Goal: Information Seeking & Learning: Learn about a topic

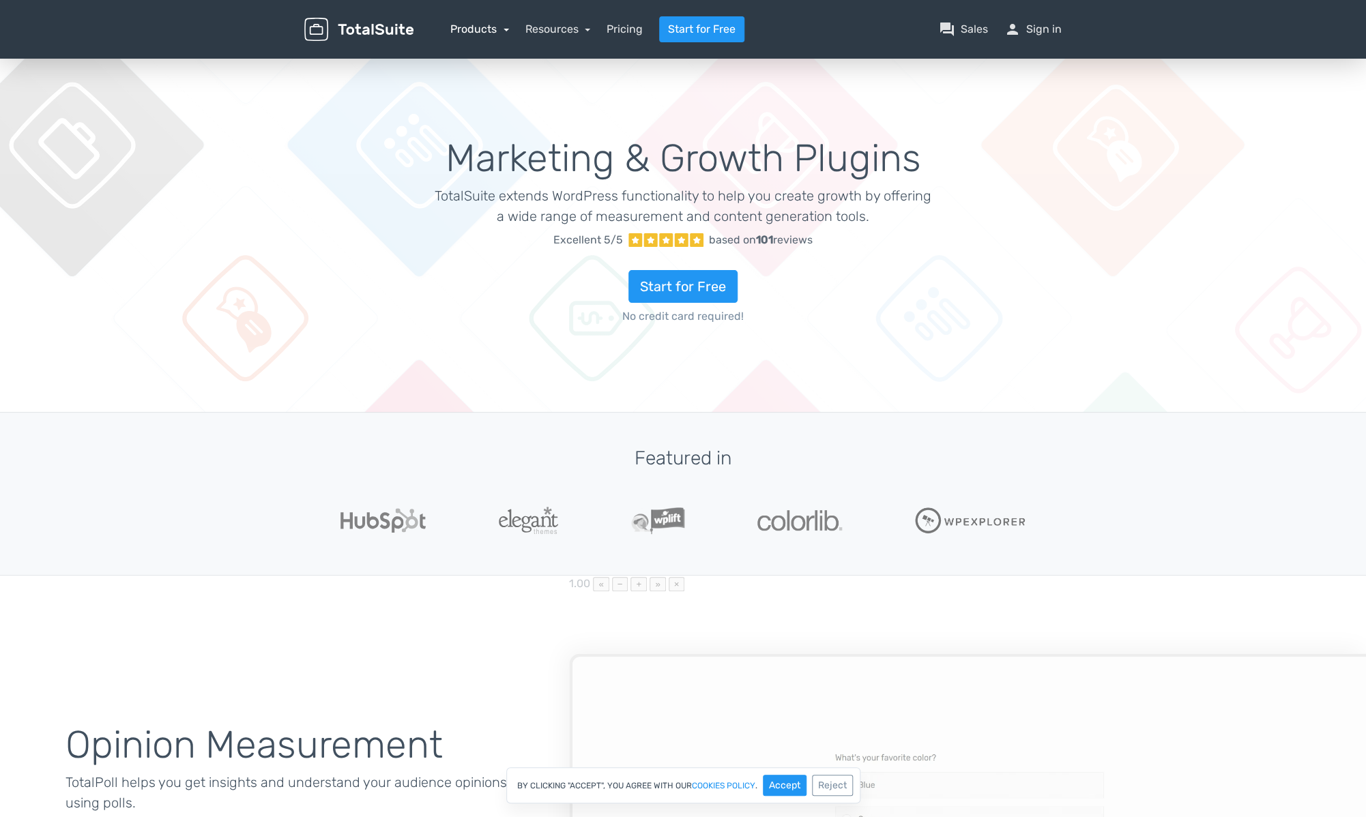
click at [473, 28] on link "Products" at bounding box center [479, 29] width 59 height 13
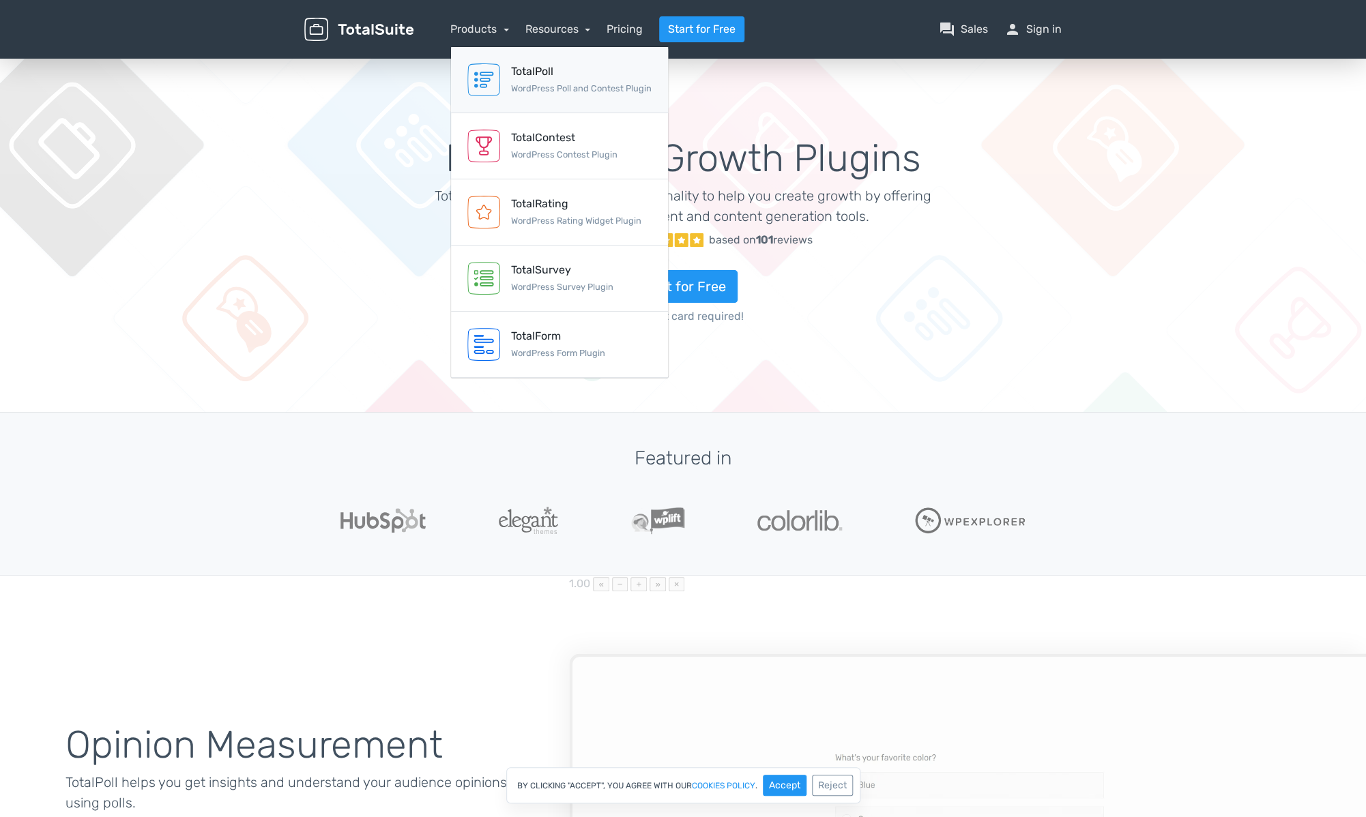
click at [521, 68] on div "TotalPoll" at bounding box center [581, 71] width 141 height 16
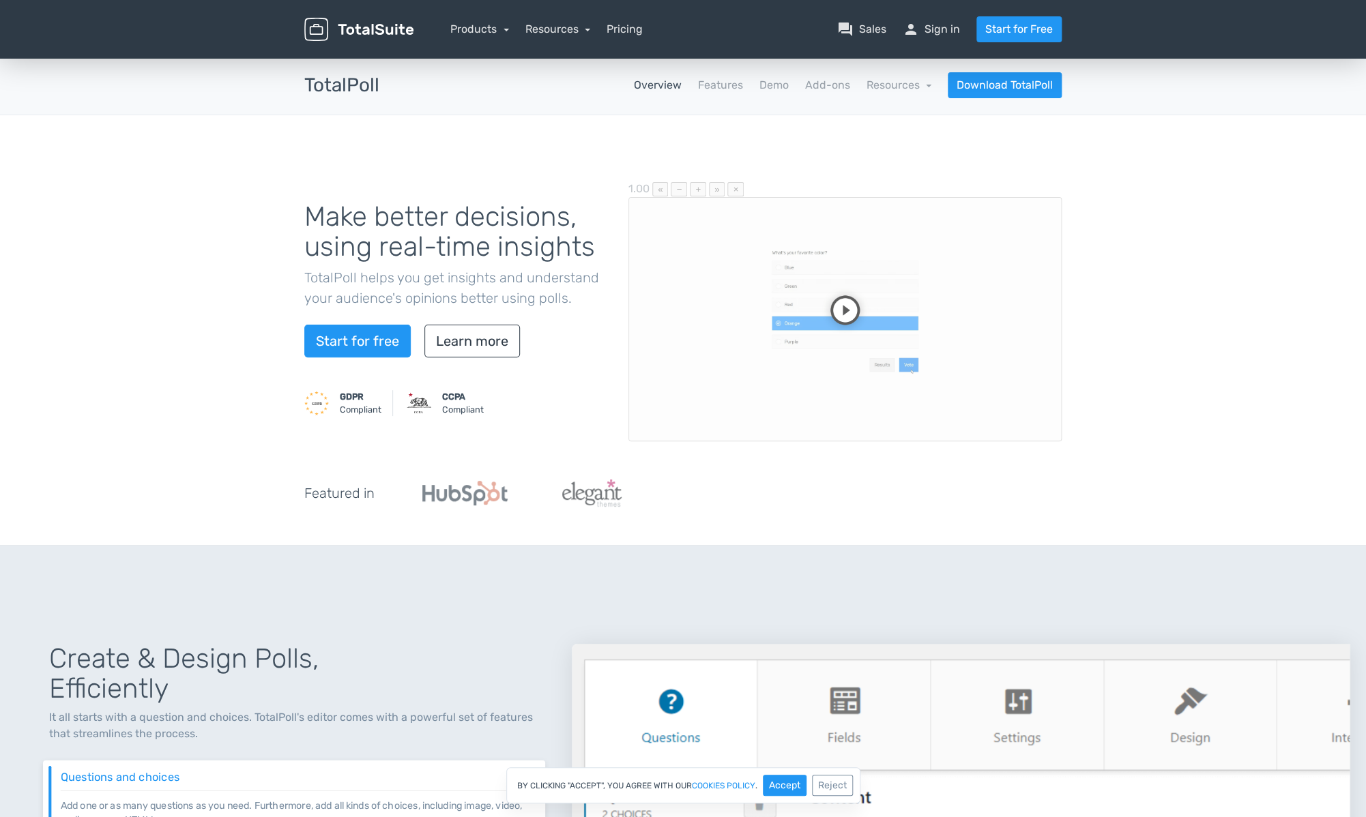
click at [497, 37] on div "Products TotalPoll WordPress Poll and Contest Plugin TotalContest WordPress Con…" at bounding box center [479, 29] width 59 height 16
click at [491, 30] on link "Products" at bounding box center [479, 29] width 59 height 13
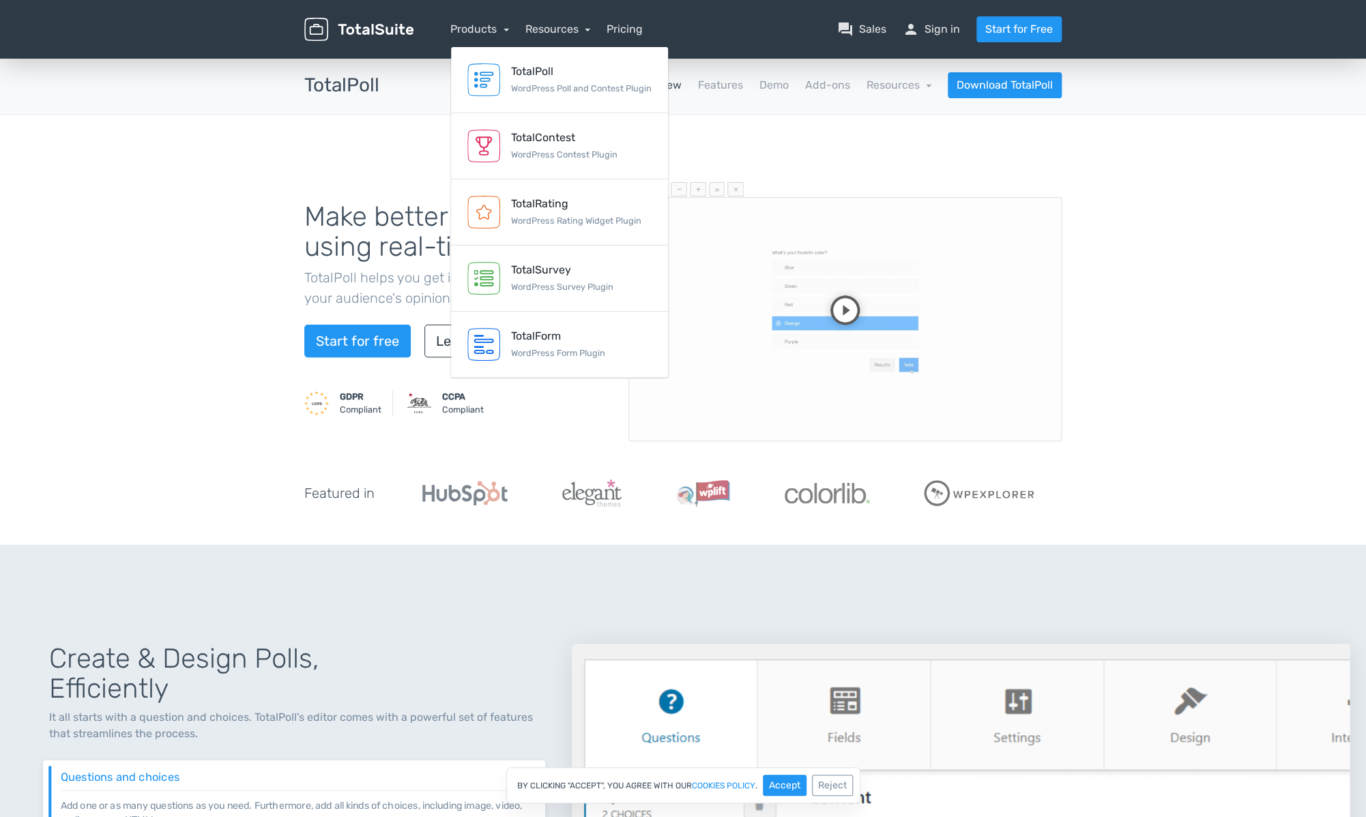
click at [259, 254] on div "Make better decisions, using real-time insights TotalPoll helps you get insight…" at bounding box center [683, 330] width 1366 height 430
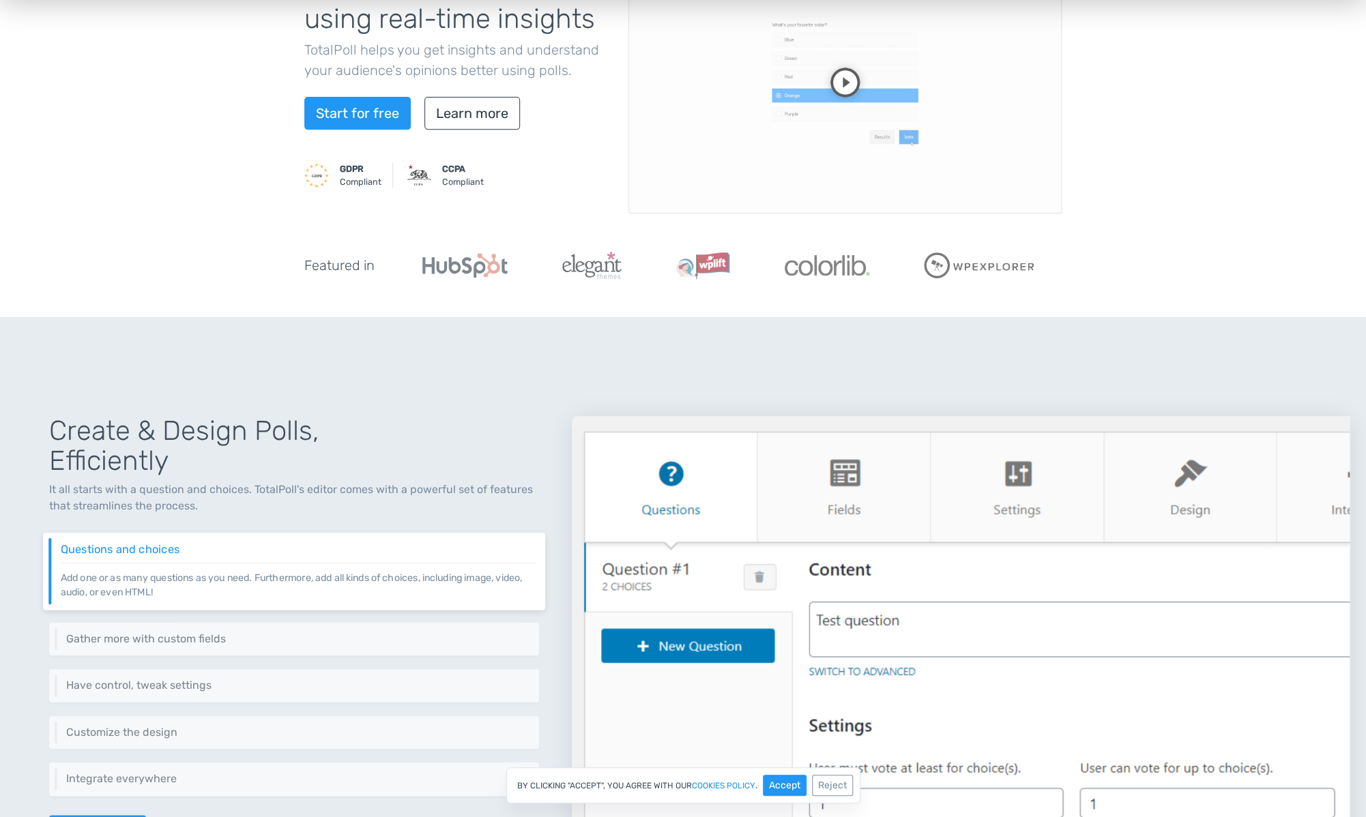
scroll to position [517, 0]
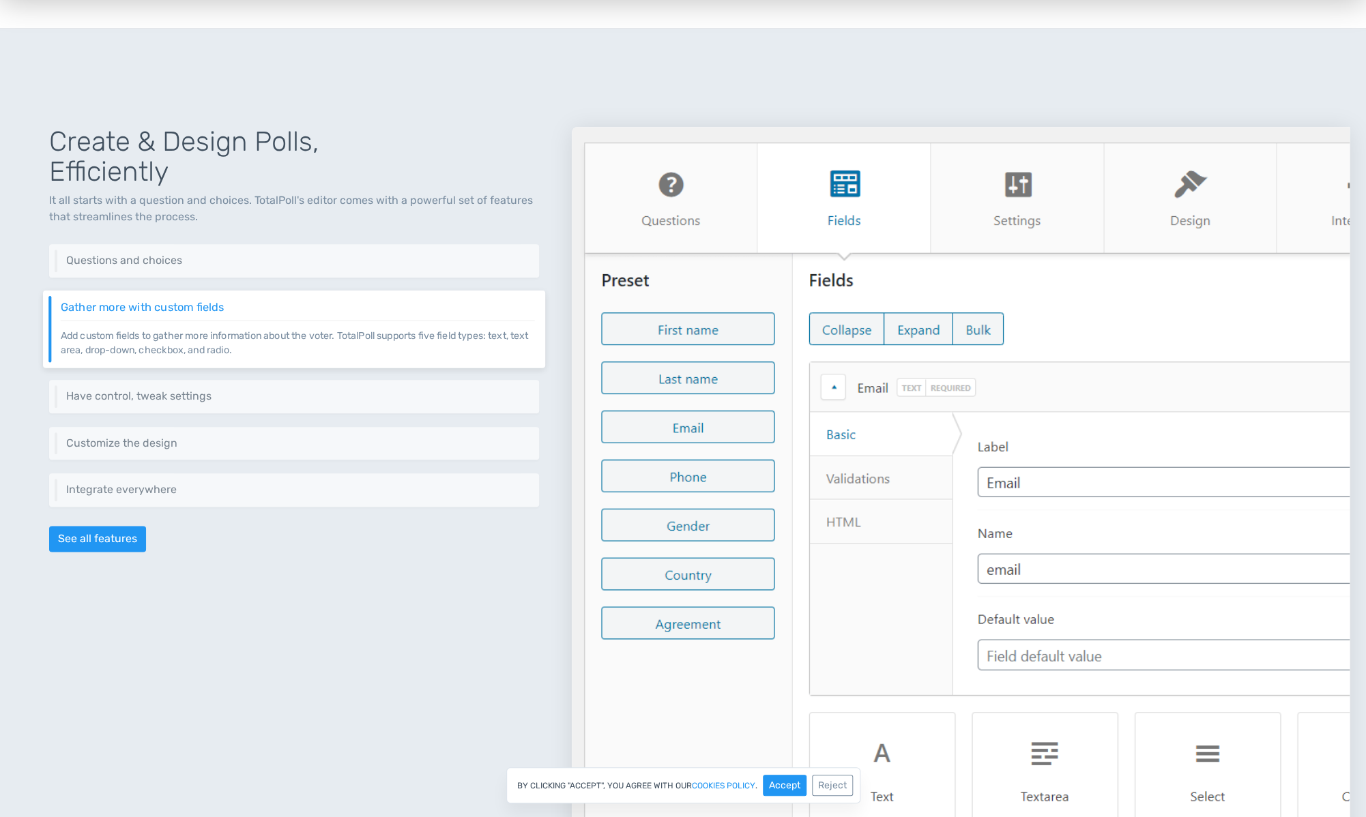
click at [988, 181] on img at bounding box center [961, 494] width 778 height 735
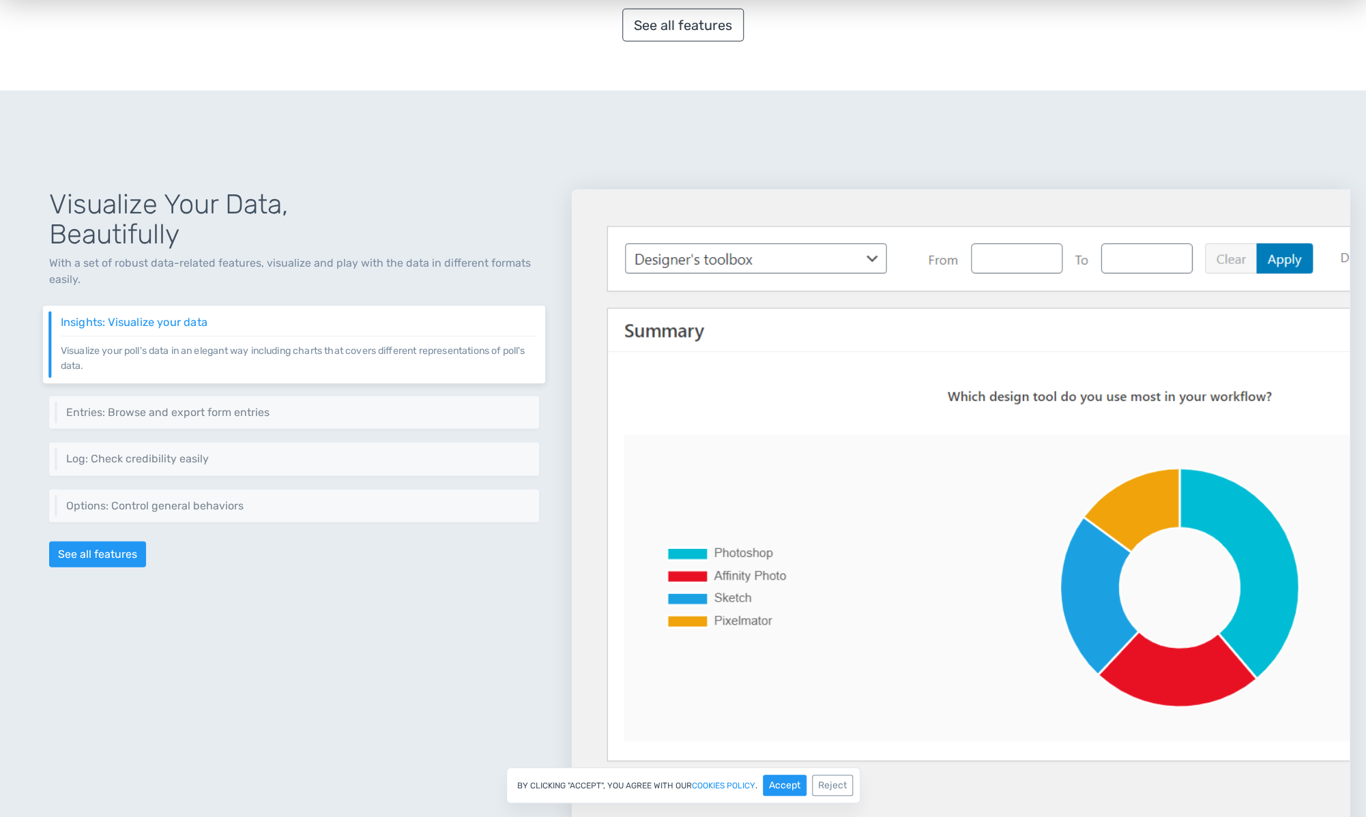
scroll to position [1687, 0]
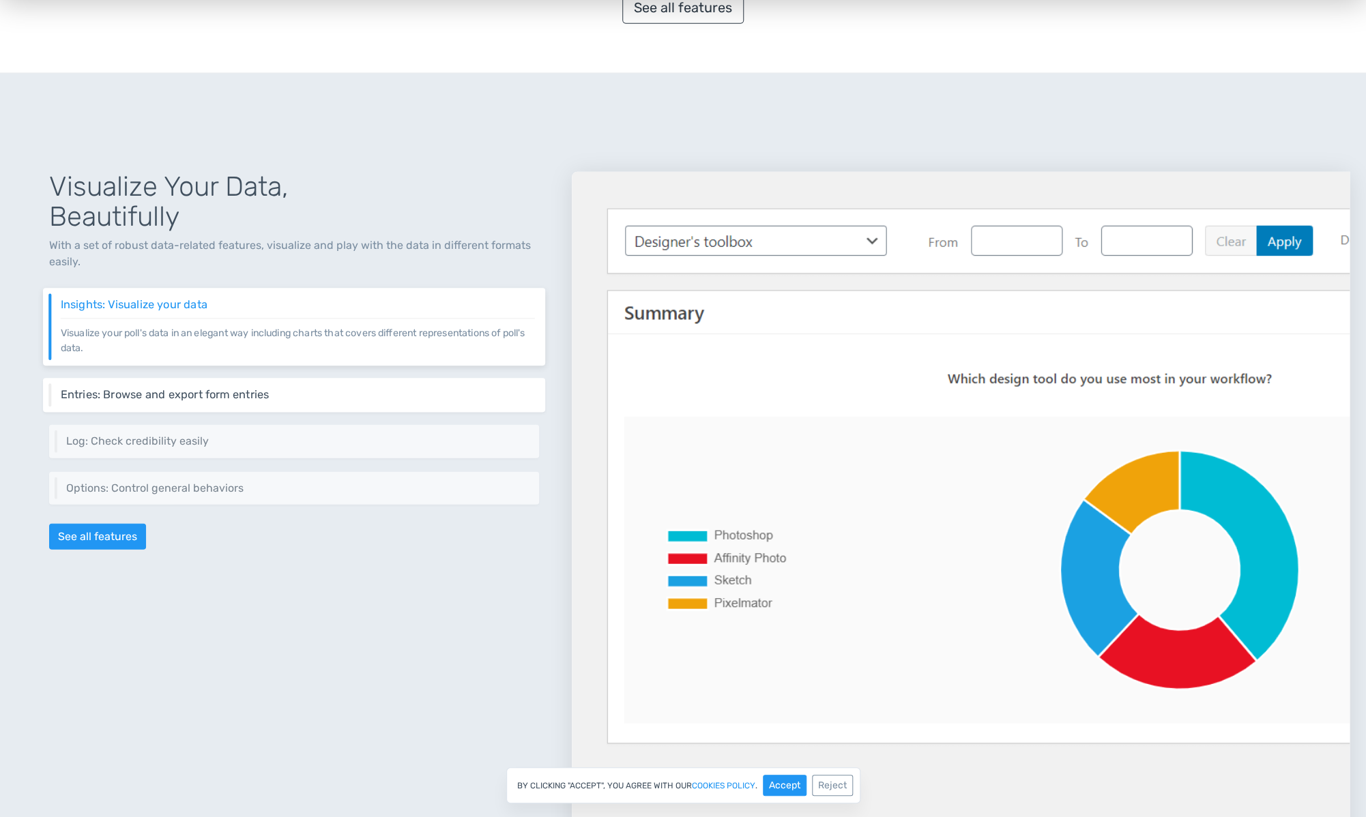
click at [269, 388] on h6 "Entries: Browse and export form entries" at bounding box center [298, 394] width 474 height 12
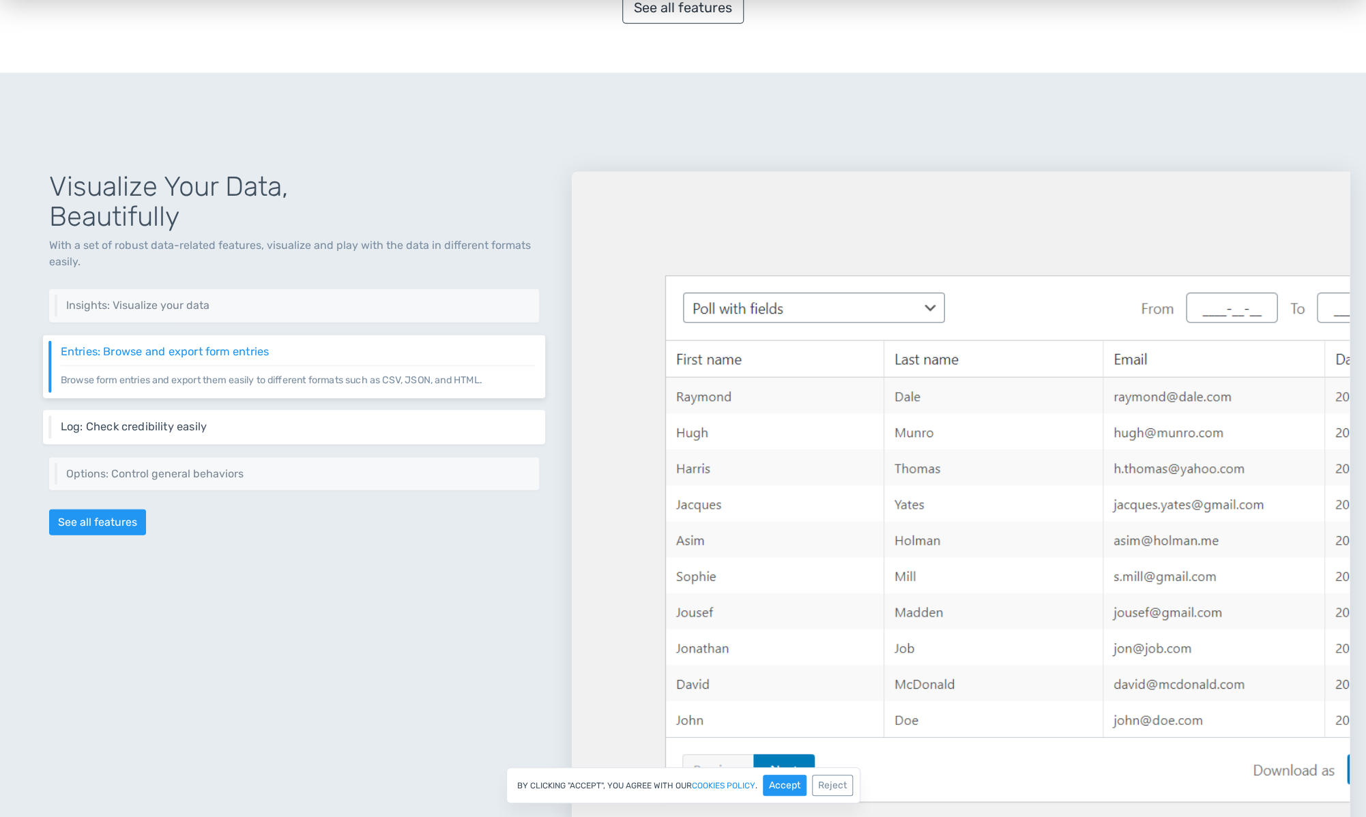
click at [258, 411] on div "Log: Check credibility easily Every vote request is logged with all details, in…" at bounding box center [294, 428] width 502 height 34
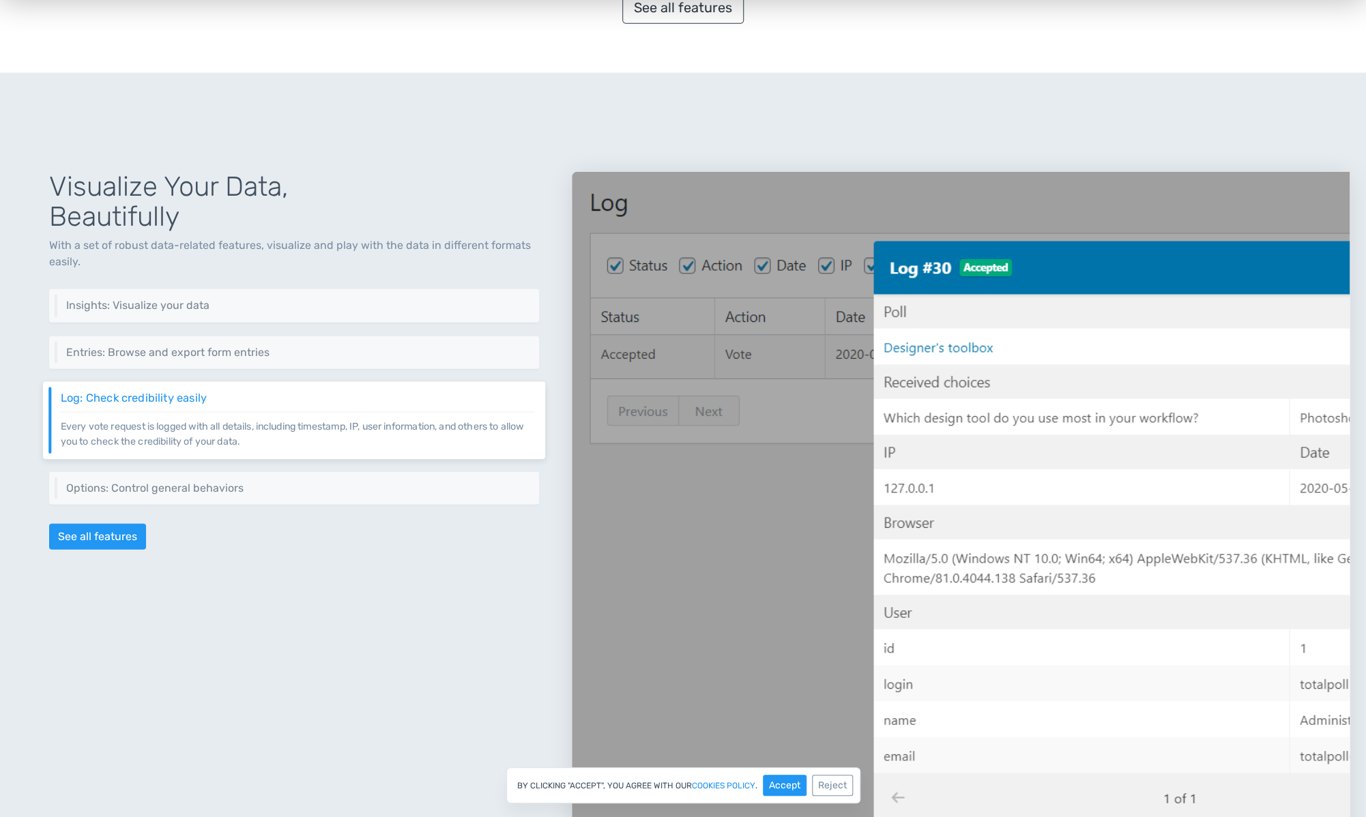
click at [241, 441] on div "Log: Check credibility easily Every vote request is logged with all details, in…" at bounding box center [294, 420] width 502 height 77
click at [229, 484] on h6 "Options: Control general behaviors" at bounding box center [298, 488] width 474 height 12
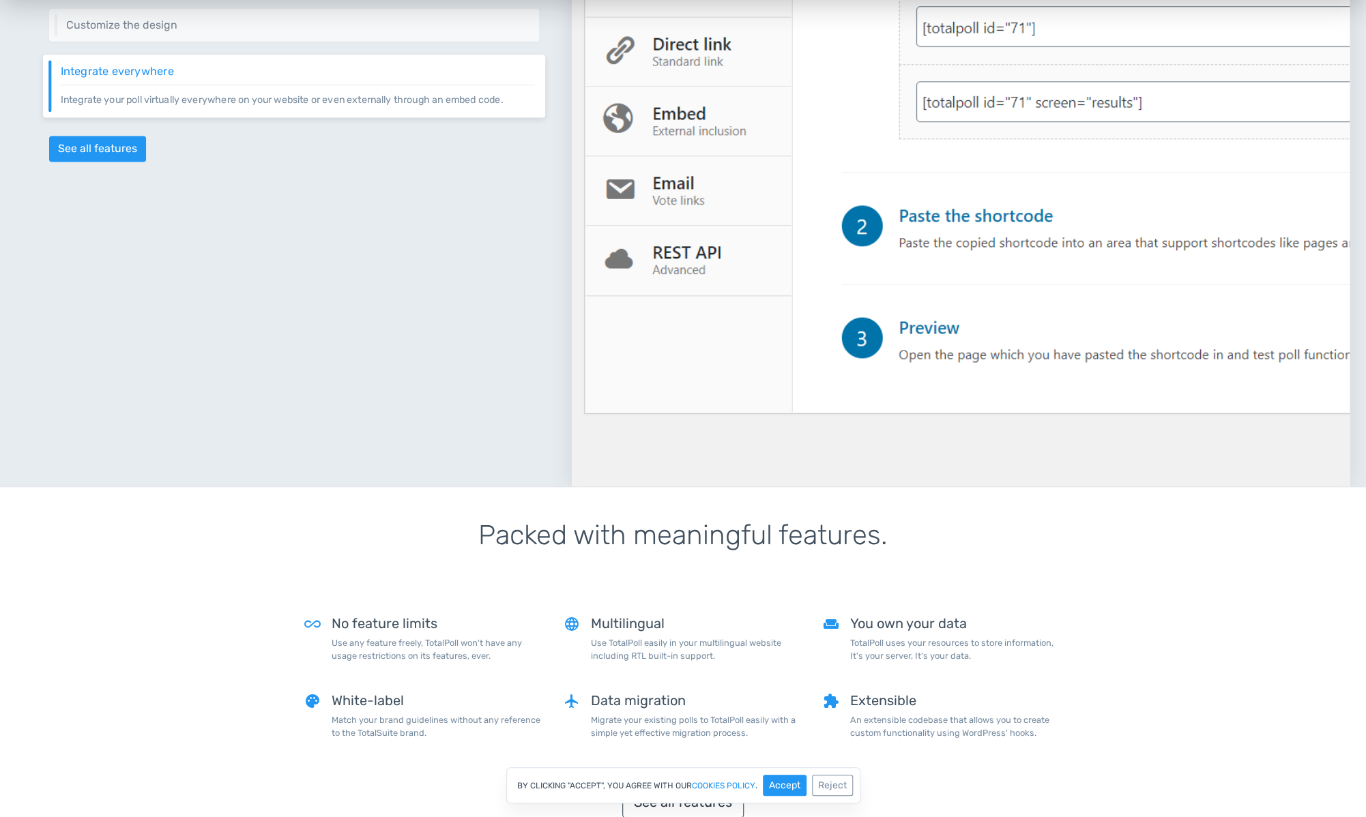
scroll to position [0, 0]
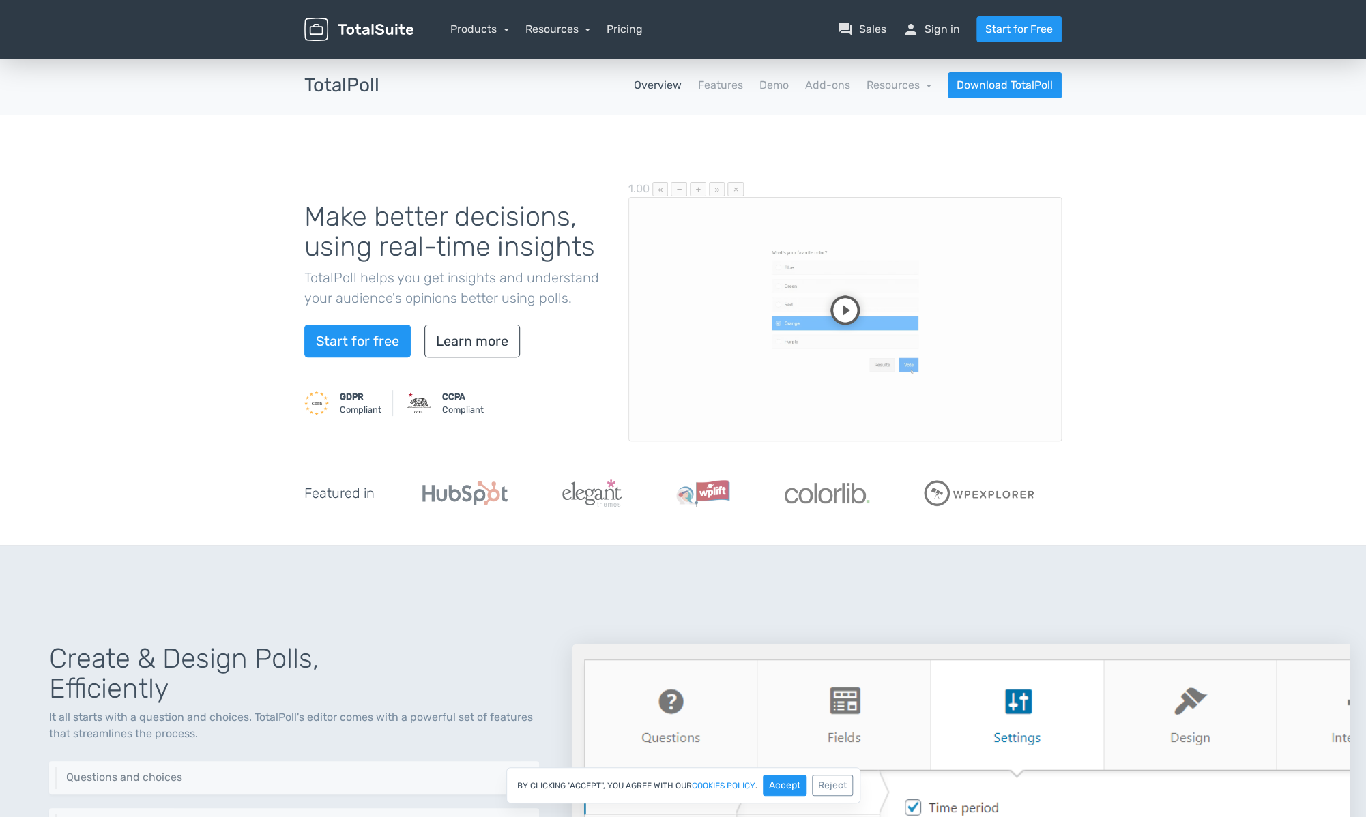
click at [785, 94] on nav "Overview Features Demo Add-ons Resources school Documentation article Changelog…" at bounding box center [731, 85] width 682 height 26
click at [783, 91] on link "Demo" at bounding box center [773, 85] width 29 height 16
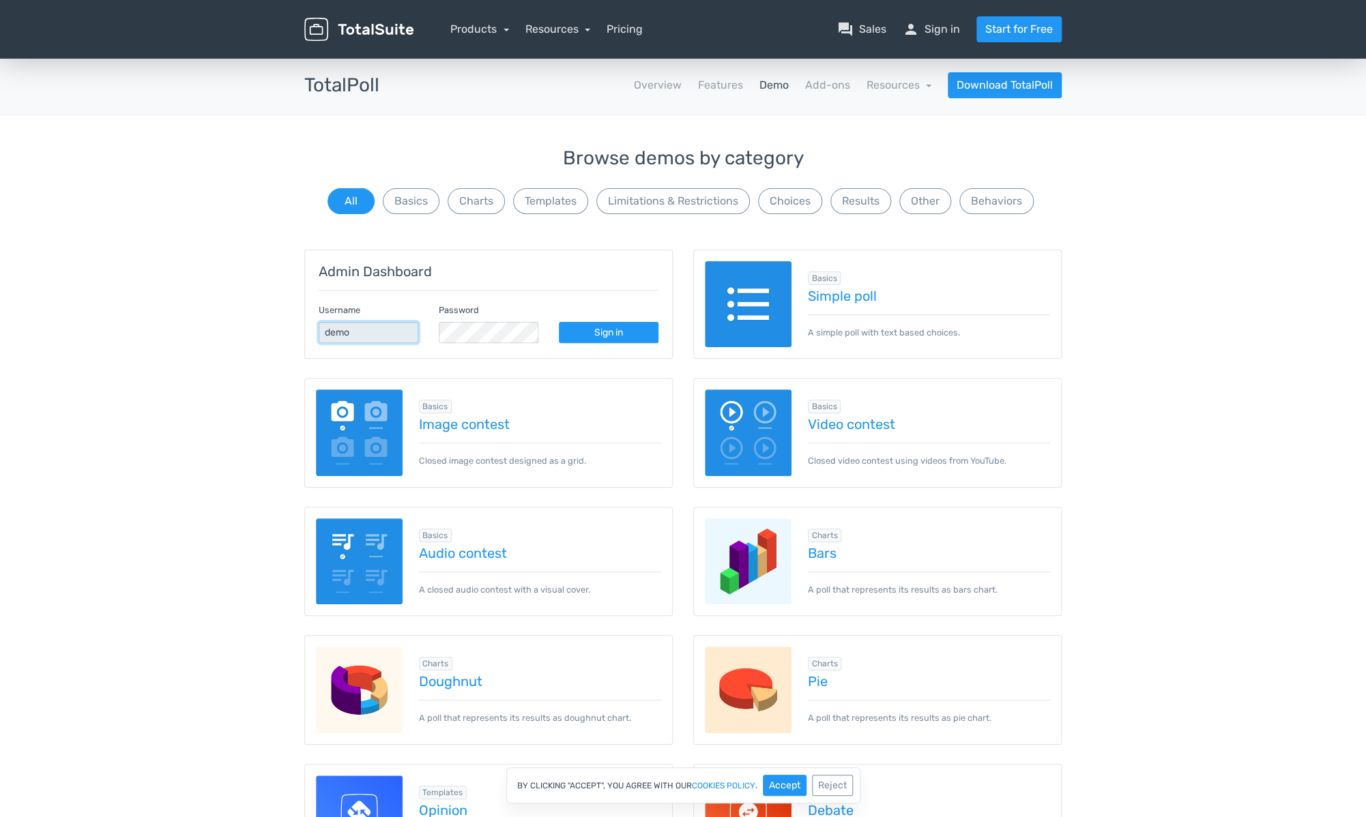
click at [390, 336] on input "demo" at bounding box center [369, 332] width 100 height 21
click at [611, 337] on link "Sign in" at bounding box center [609, 332] width 100 height 21
click at [993, 195] on button "Behaviors" at bounding box center [996, 201] width 74 height 26
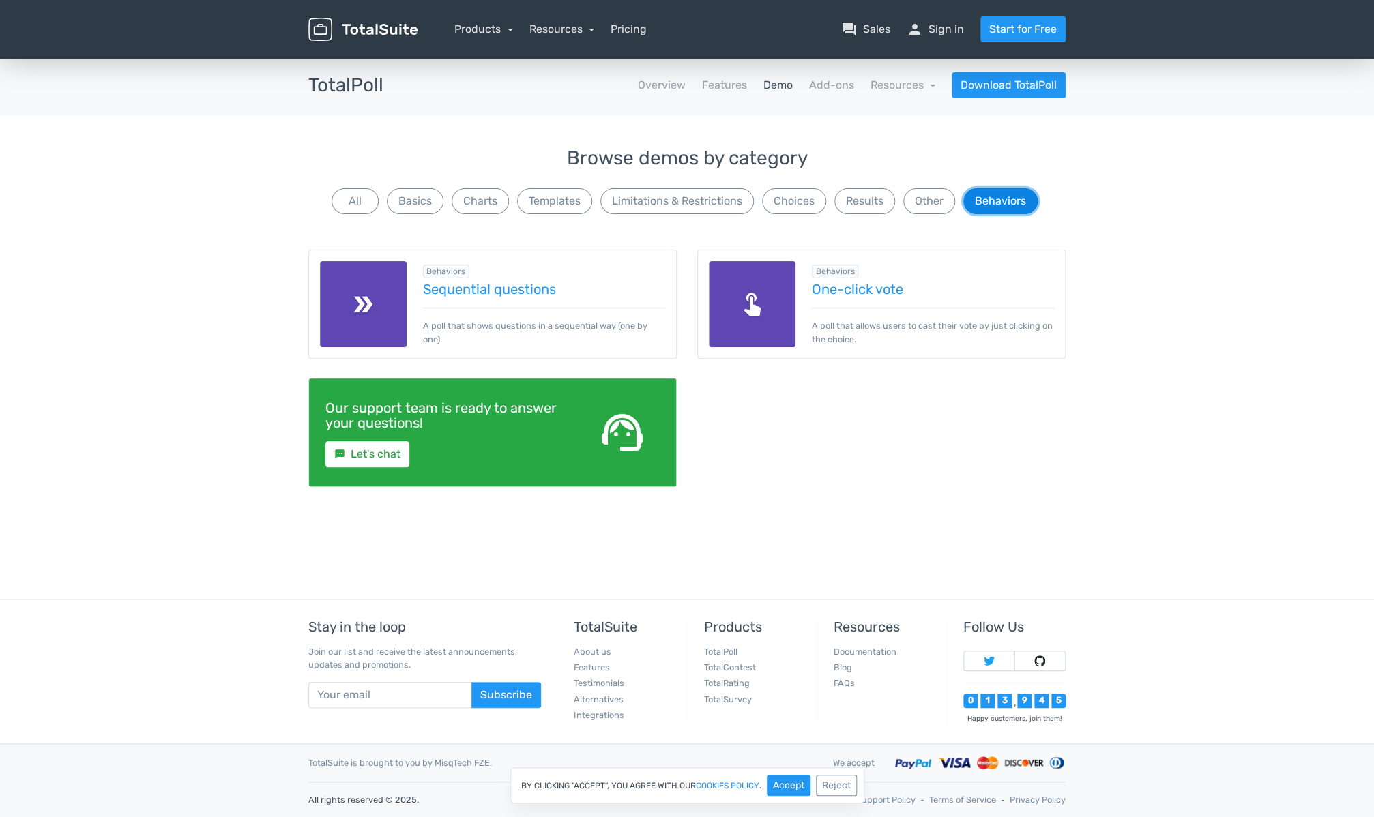
click at [1018, 203] on button "Behaviors" at bounding box center [1000, 201] width 74 height 26
click at [910, 191] on button "Other" at bounding box center [929, 201] width 52 height 26
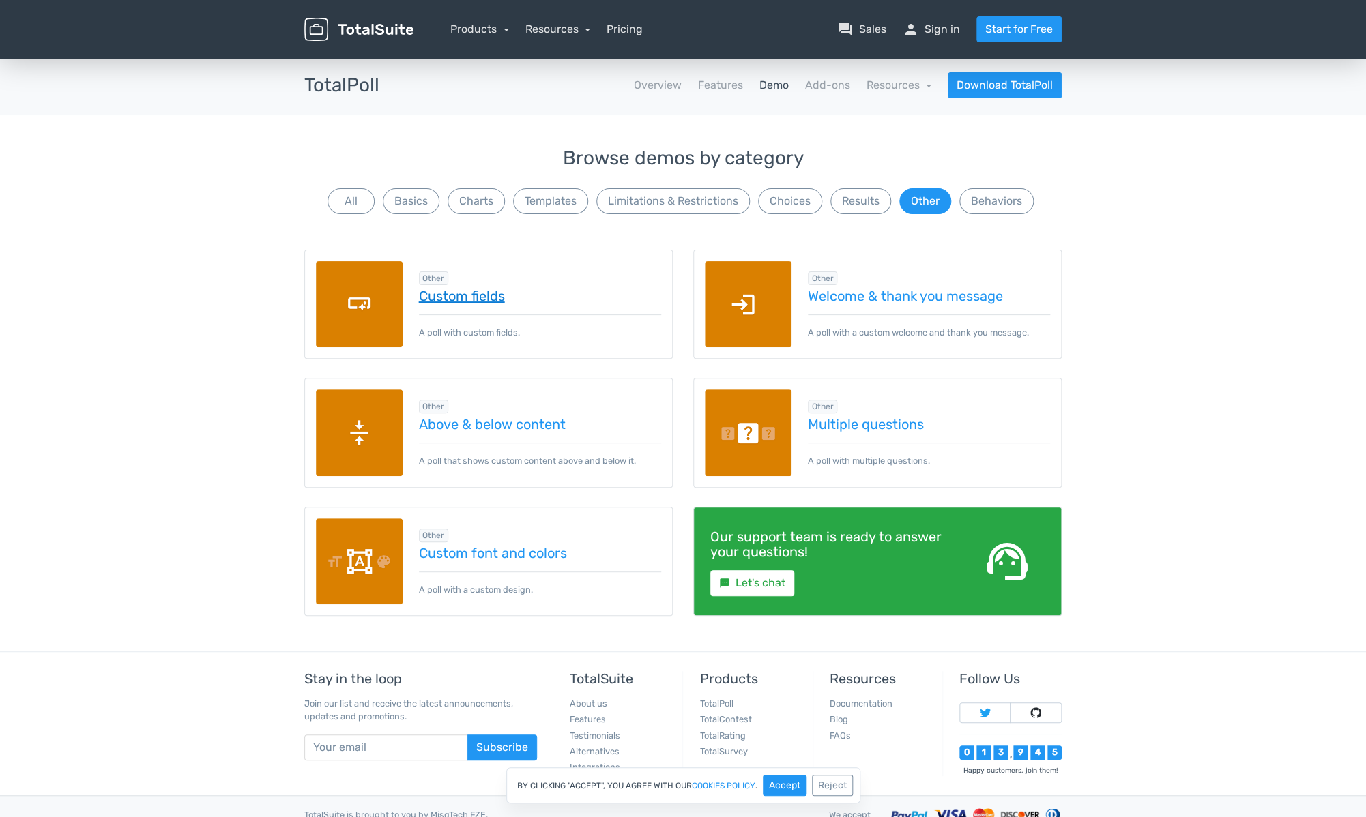
click at [486, 295] on link "Custom fields" at bounding box center [540, 296] width 243 height 15
click at [926, 199] on button "Other" at bounding box center [925, 201] width 52 height 26
click at [463, 203] on button "Charts" at bounding box center [475, 201] width 57 height 26
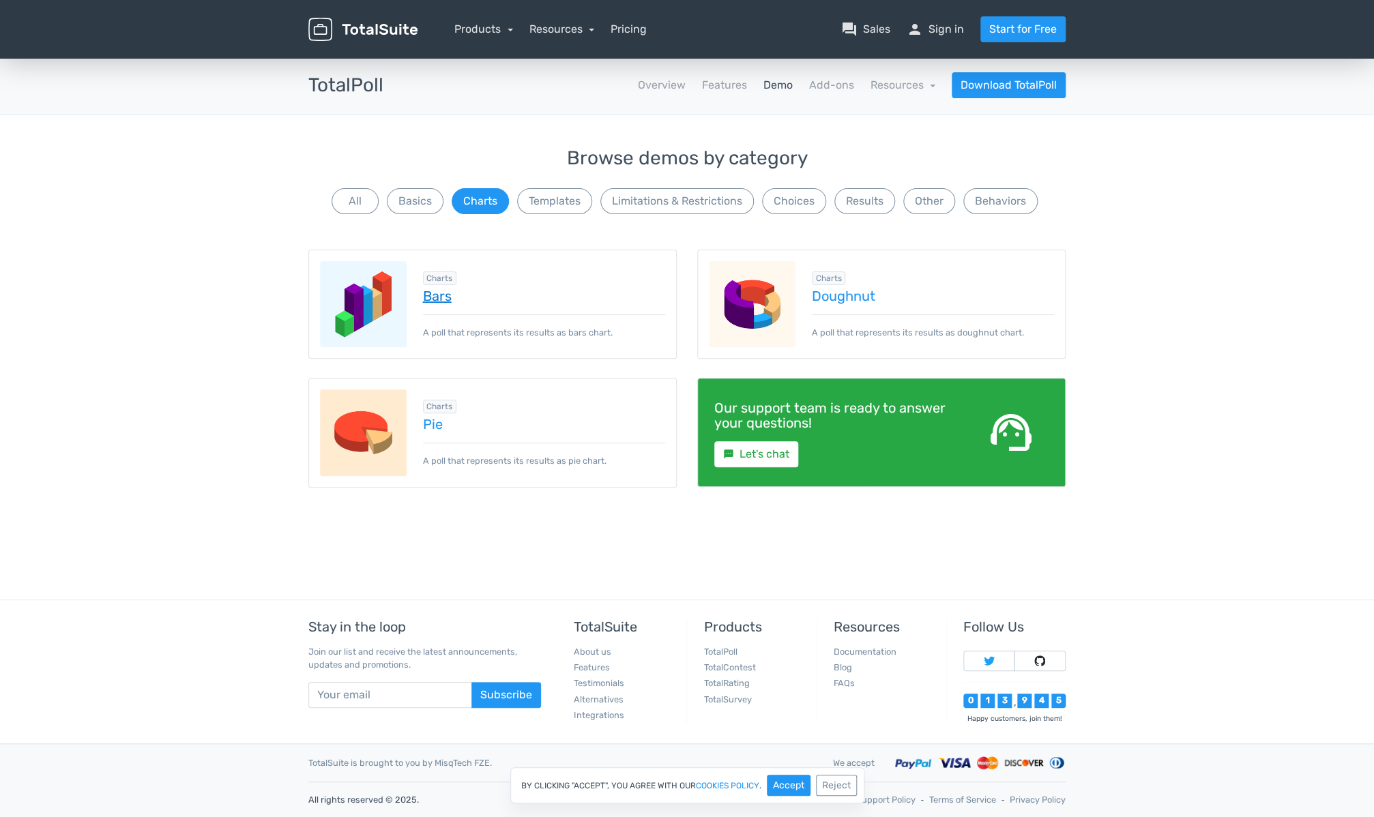
click at [435, 295] on link "Bars" at bounding box center [544, 296] width 243 height 15
click at [363, 196] on button "All" at bounding box center [355, 201] width 47 height 26
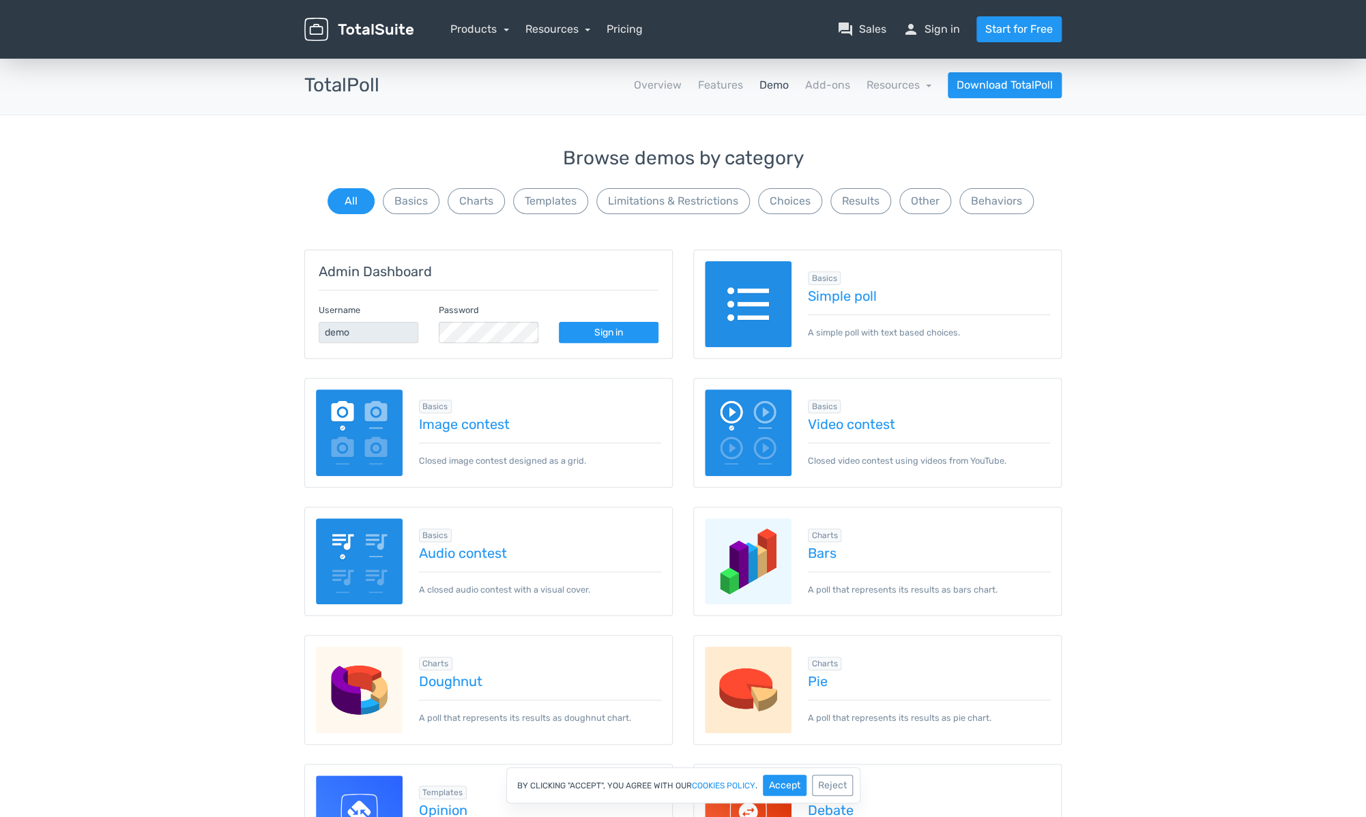
click at [739, 77] on nav "Overview Features Demo Add-ons Resources school Documentation article Changelog…" at bounding box center [731, 85] width 682 height 26
click at [714, 93] on link "Features" at bounding box center [719, 85] width 45 height 16
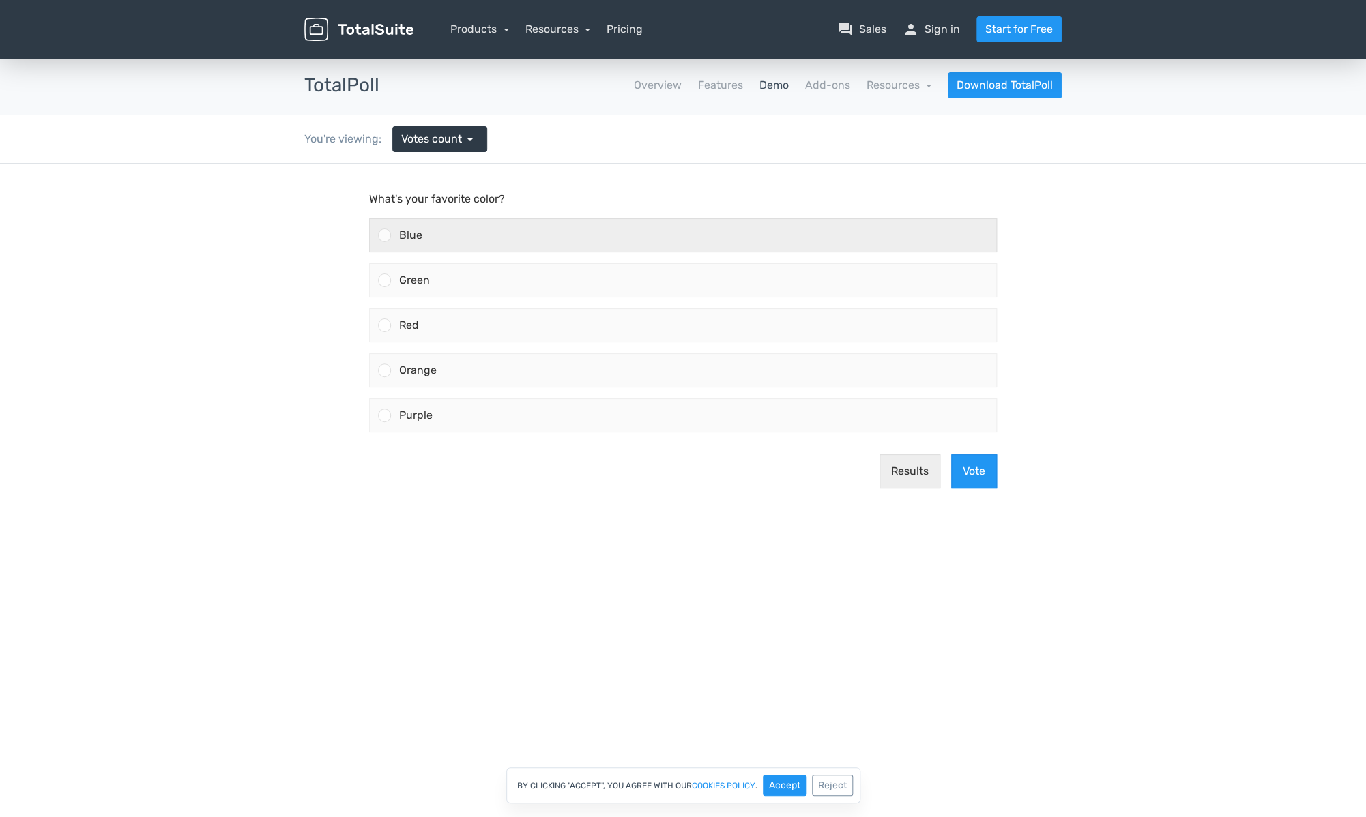
click at [506, 239] on div "Blue" at bounding box center [693, 235] width 605 height 33
click at [385, 235] on input "Blue" at bounding box center [385, 235] width 0 height 0
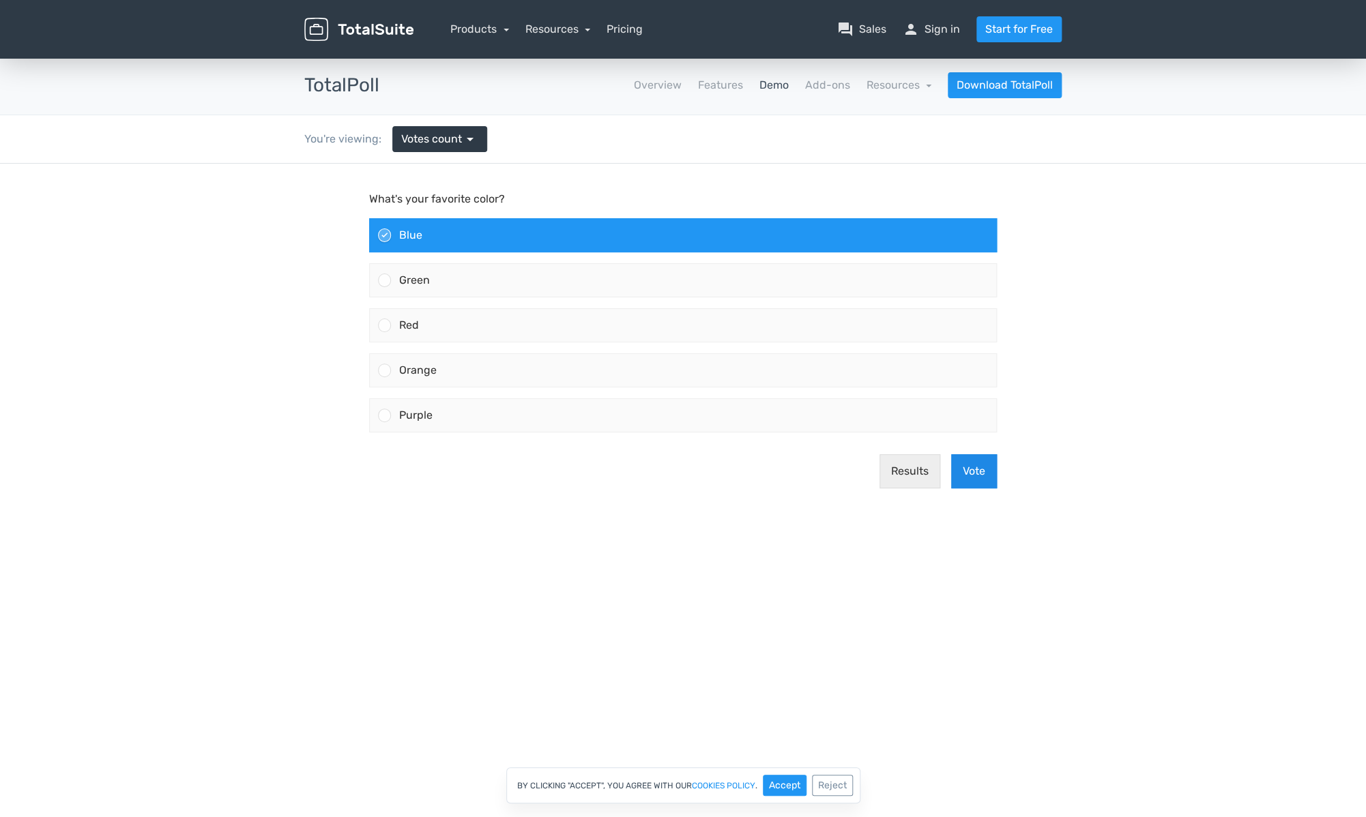
click at [989, 480] on button "Vote" at bounding box center [974, 471] width 46 height 34
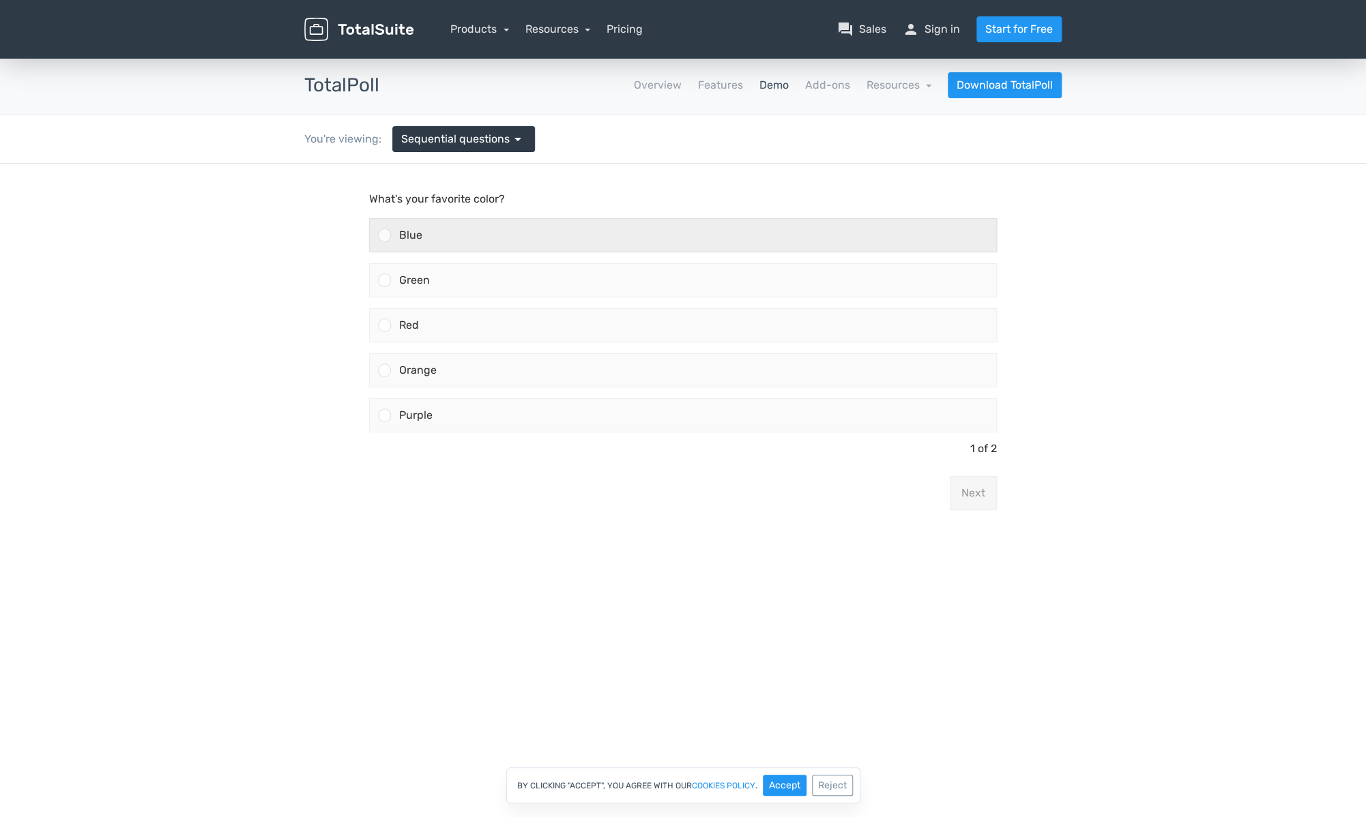
click at [553, 235] on div "Blue" at bounding box center [693, 235] width 605 height 33
click at [385, 235] on input "Blue" at bounding box center [385, 235] width 0 height 0
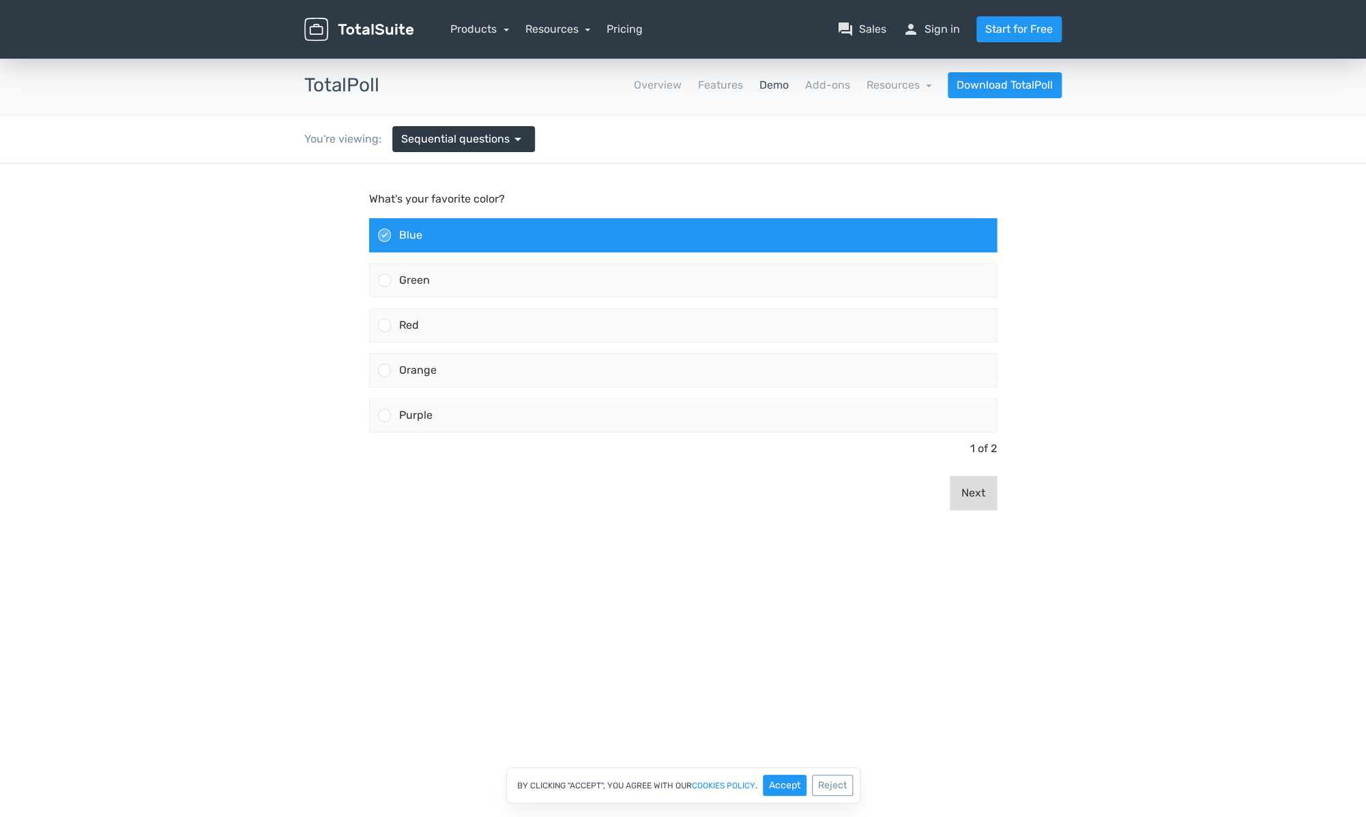
click at [982, 490] on button "Next" at bounding box center [973, 493] width 47 height 34
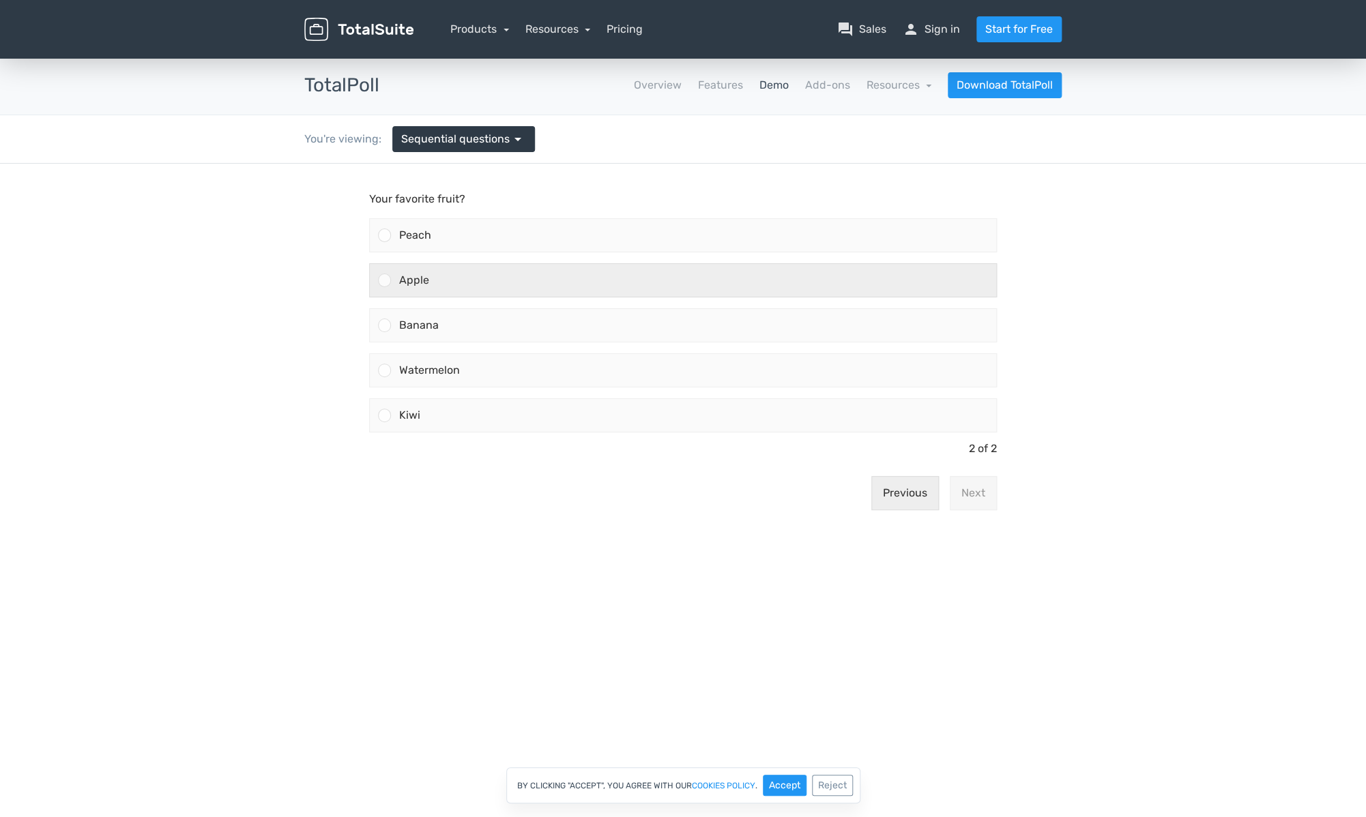
click at [483, 265] on div "Apple" at bounding box center [693, 280] width 605 height 33
click at [385, 280] on input "Apple" at bounding box center [385, 280] width 0 height 0
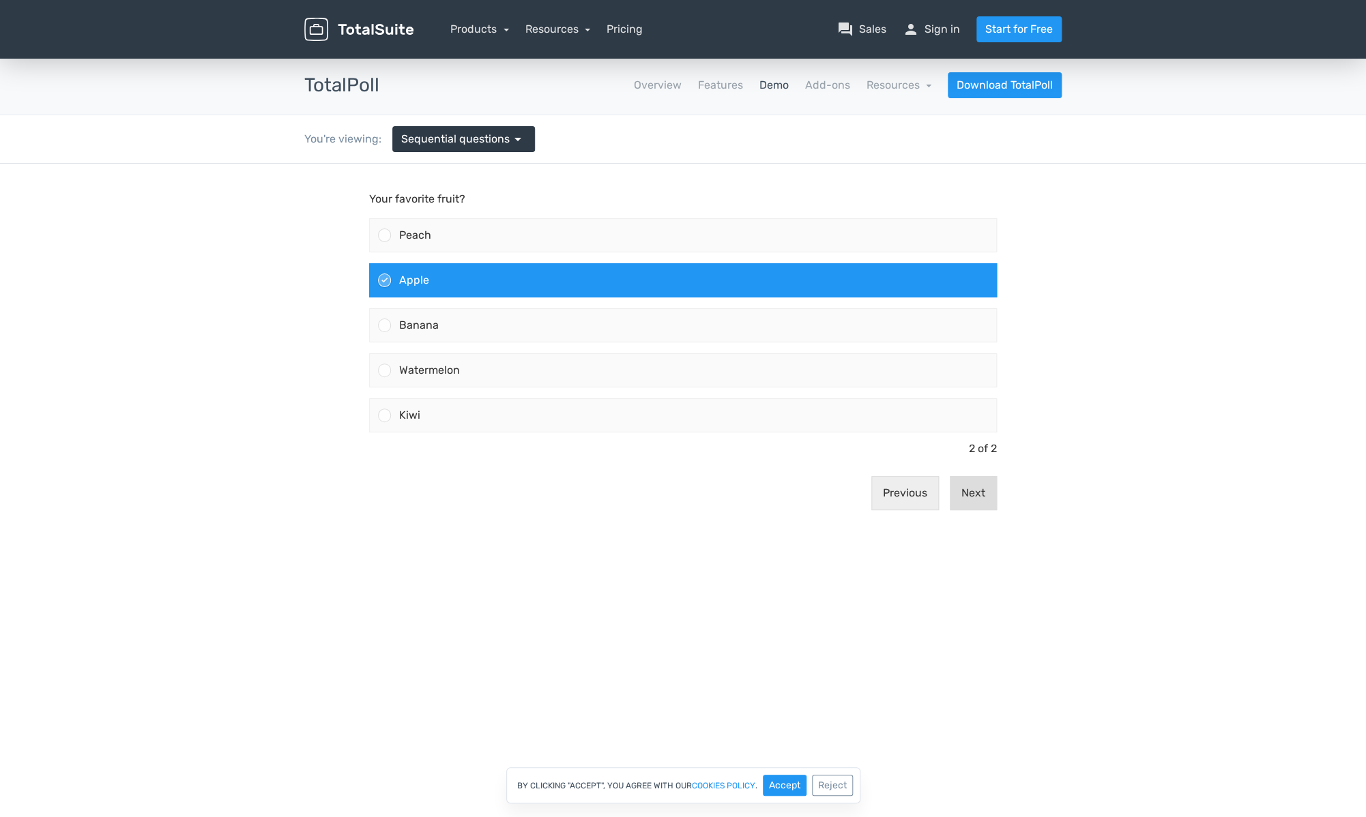
click at [967, 495] on button "Next" at bounding box center [973, 493] width 47 height 34
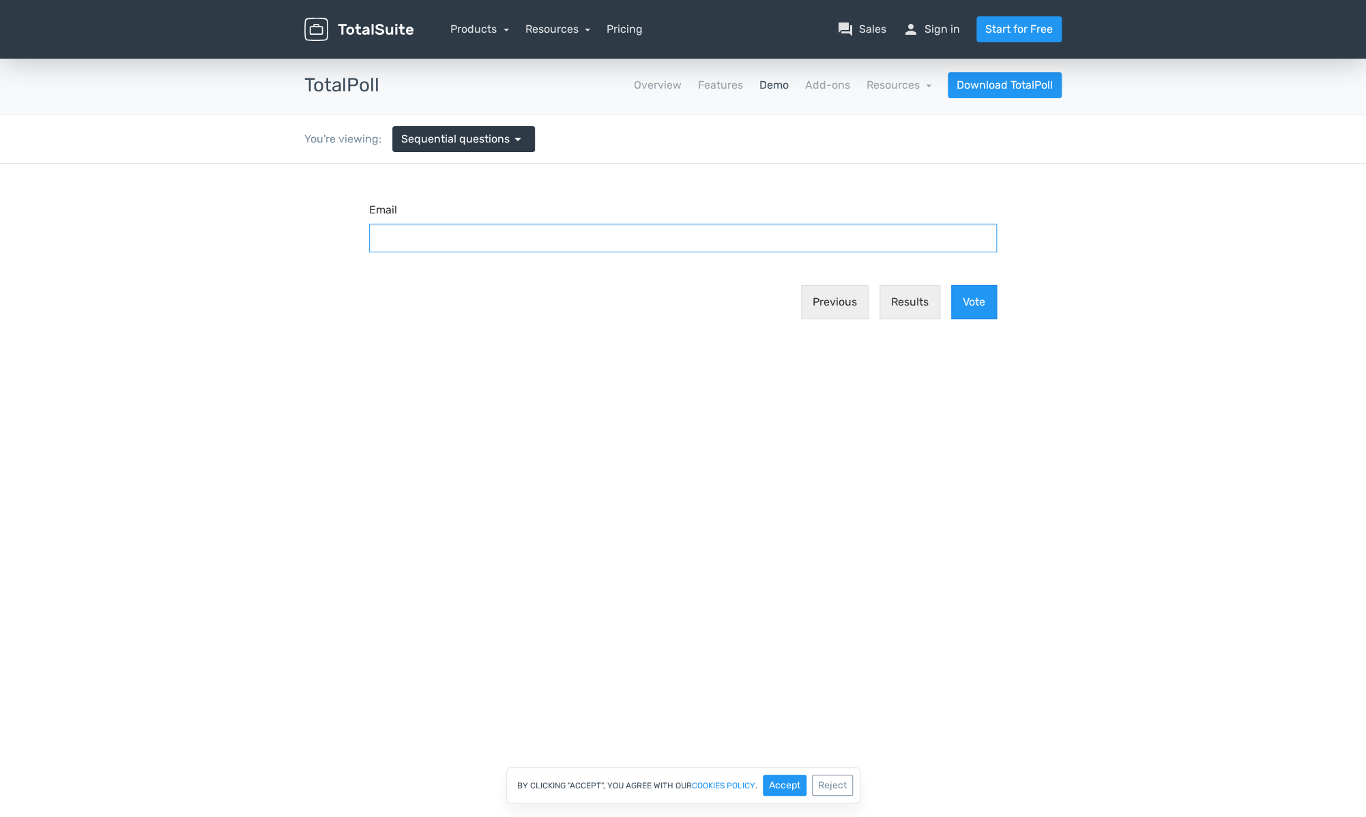
click at [661, 250] on input "Email" at bounding box center [683, 238] width 628 height 29
click at [653, 380] on body "What's your favorite color? Blue Green Red" at bounding box center [683, 370] width 1366 height 412
click at [913, 306] on button "Results" at bounding box center [909, 302] width 61 height 34
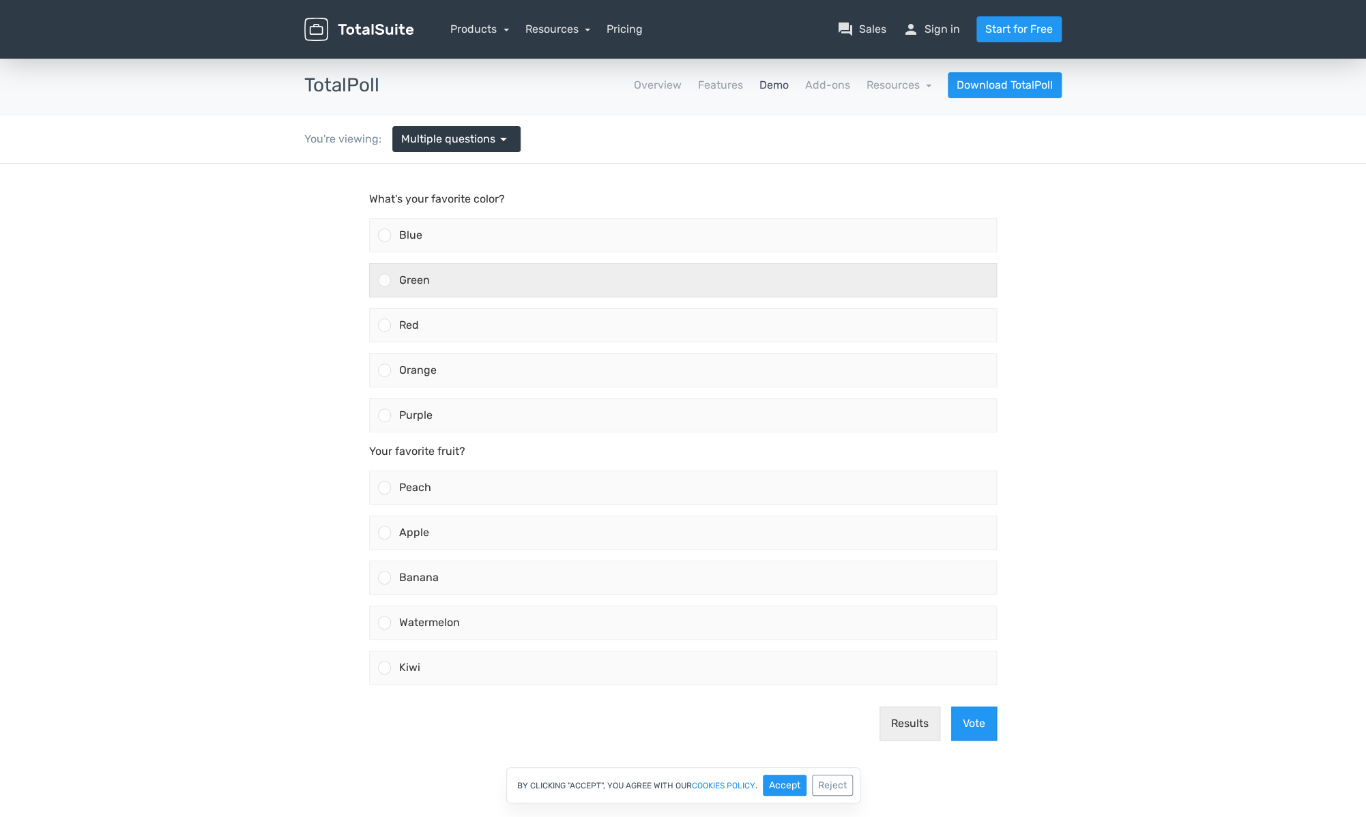
click at [474, 292] on div "Green" at bounding box center [693, 280] width 605 height 33
click at [385, 280] on input "Green" at bounding box center [385, 280] width 0 height 0
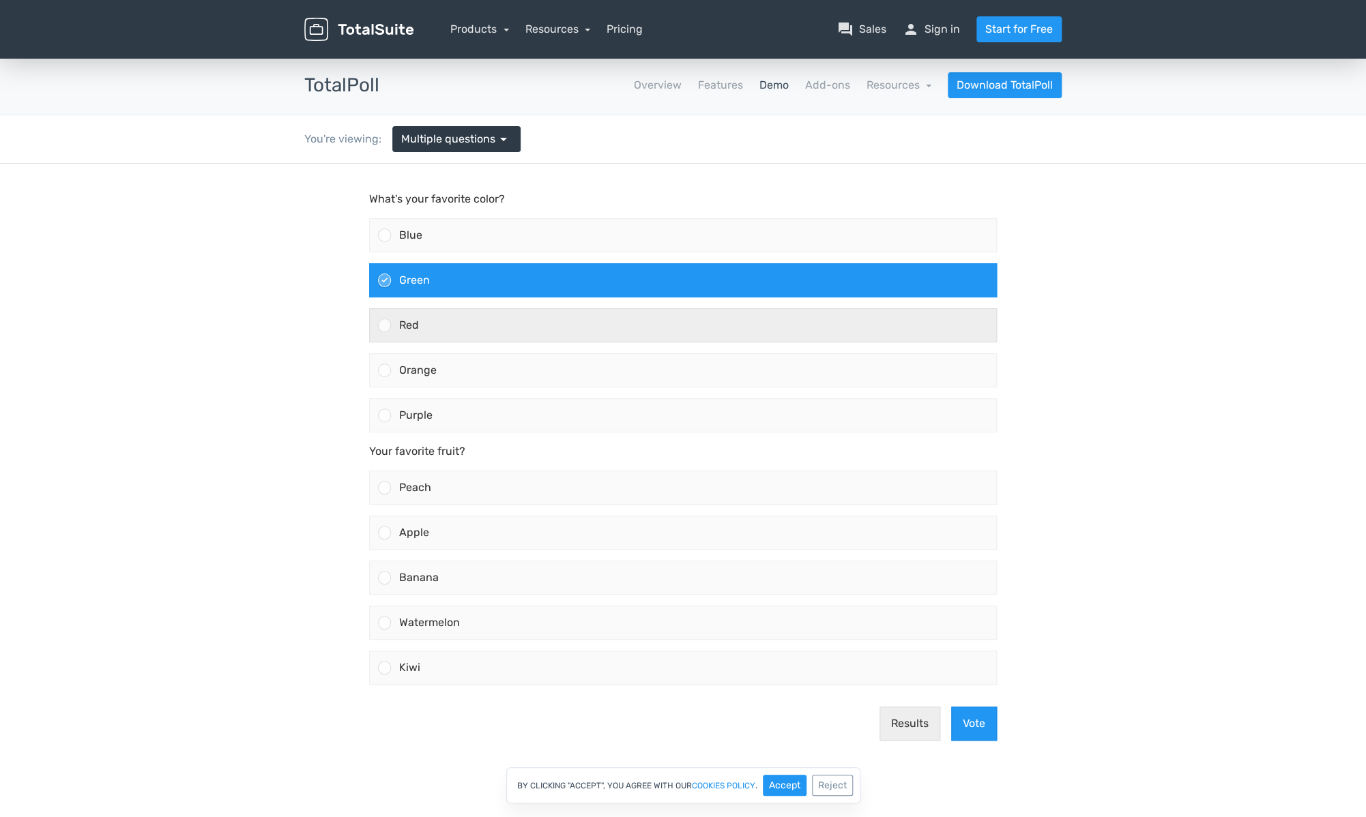
click at [460, 332] on div "Red" at bounding box center [693, 325] width 605 height 33
click at [385, 325] on input "Red" at bounding box center [385, 325] width 0 height 0
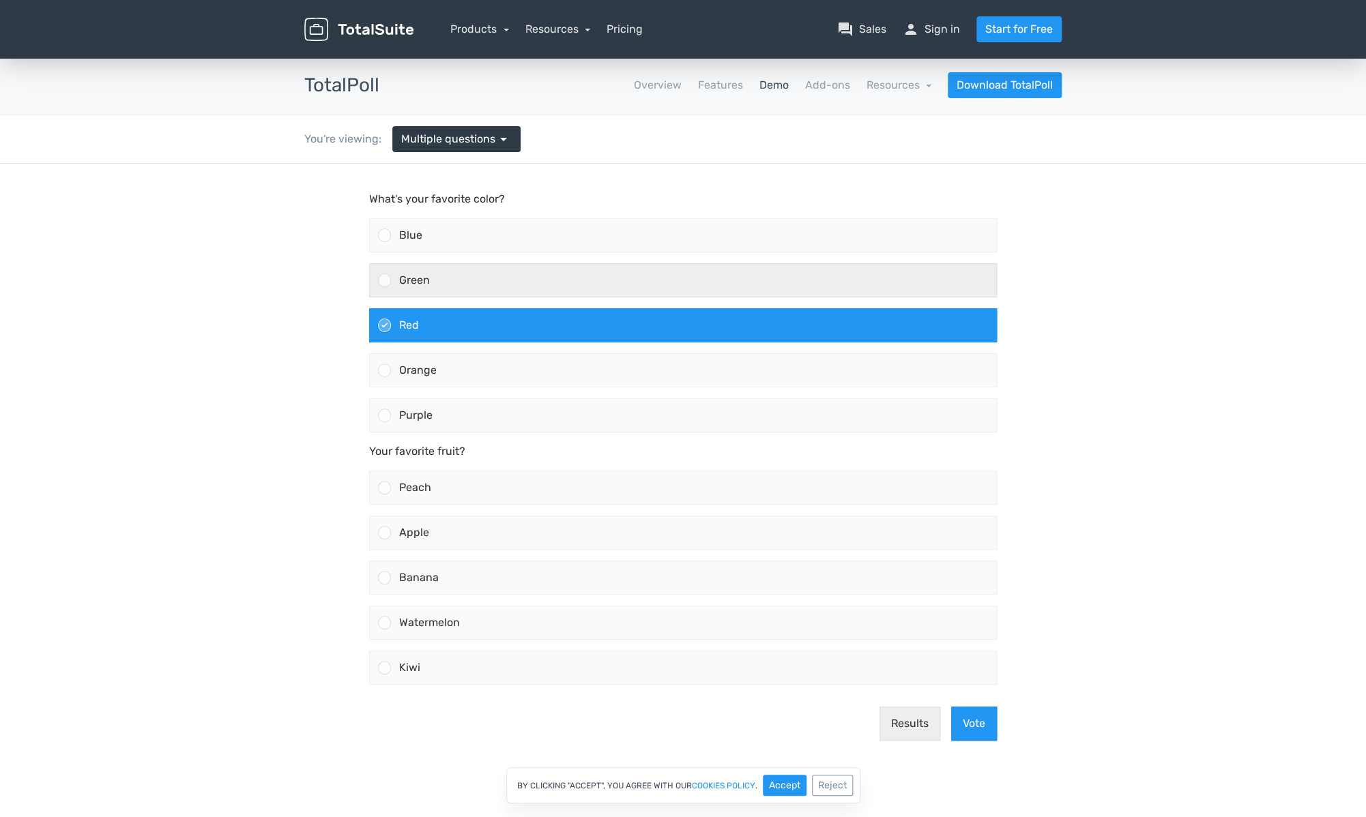
click at [463, 285] on div "Green" at bounding box center [693, 280] width 605 height 33
click at [385, 280] on input "Green" at bounding box center [385, 280] width 0 height 0
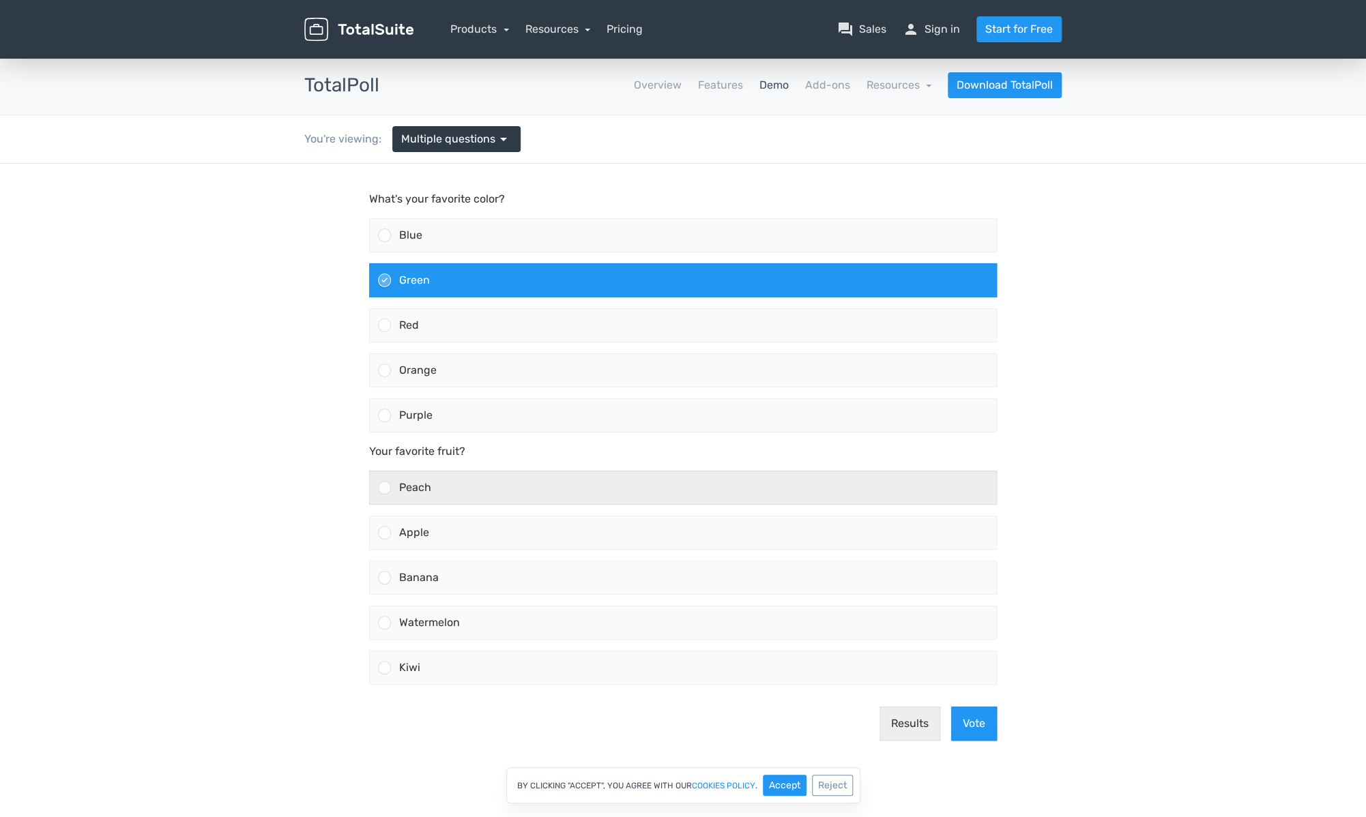
click at [452, 488] on div "Peach" at bounding box center [693, 487] width 605 height 33
click at [385, 488] on input "Peach" at bounding box center [385, 488] width 0 height 0
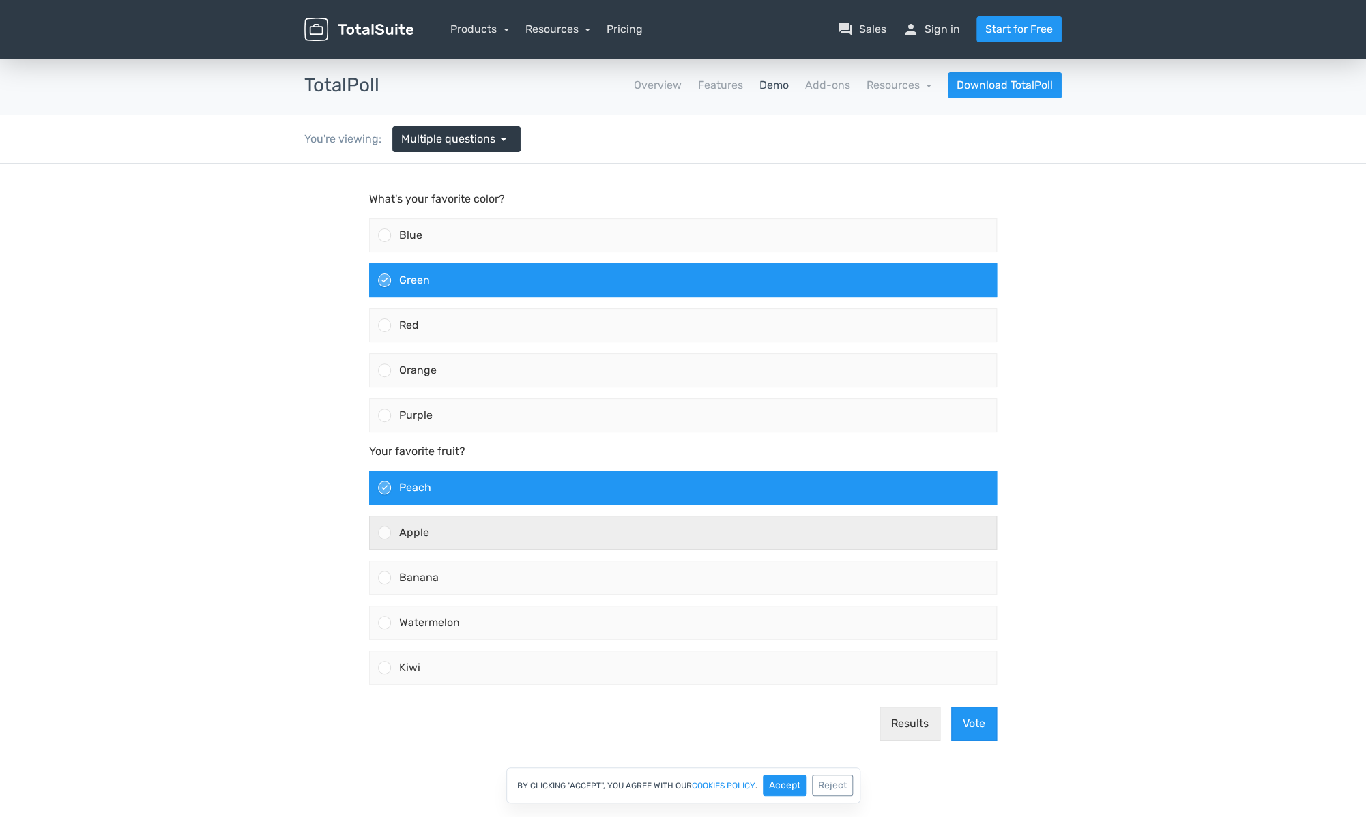
click at [445, 546] on div "Apple" at bounding box center [693, 532] width 605 height 33
click at [385, 533] on input "Apple" at bounding box center [385, 533] width 0 height 0
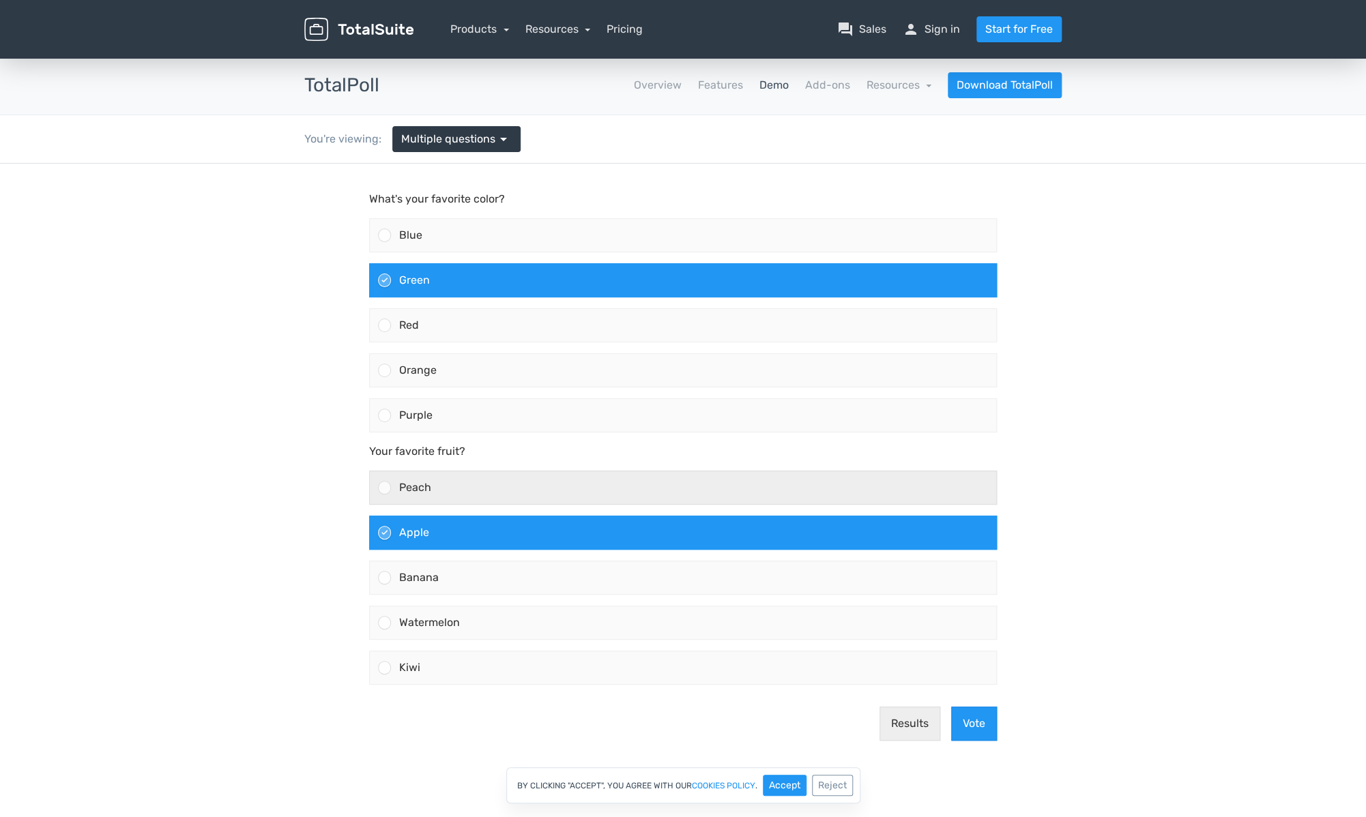
click at [452, 481] on div "Peach" at bounding box center [693, 487] width 605 height 33
click at [385, 488] on input "Peach" at bounding box center [385, 488] width 0 height 0
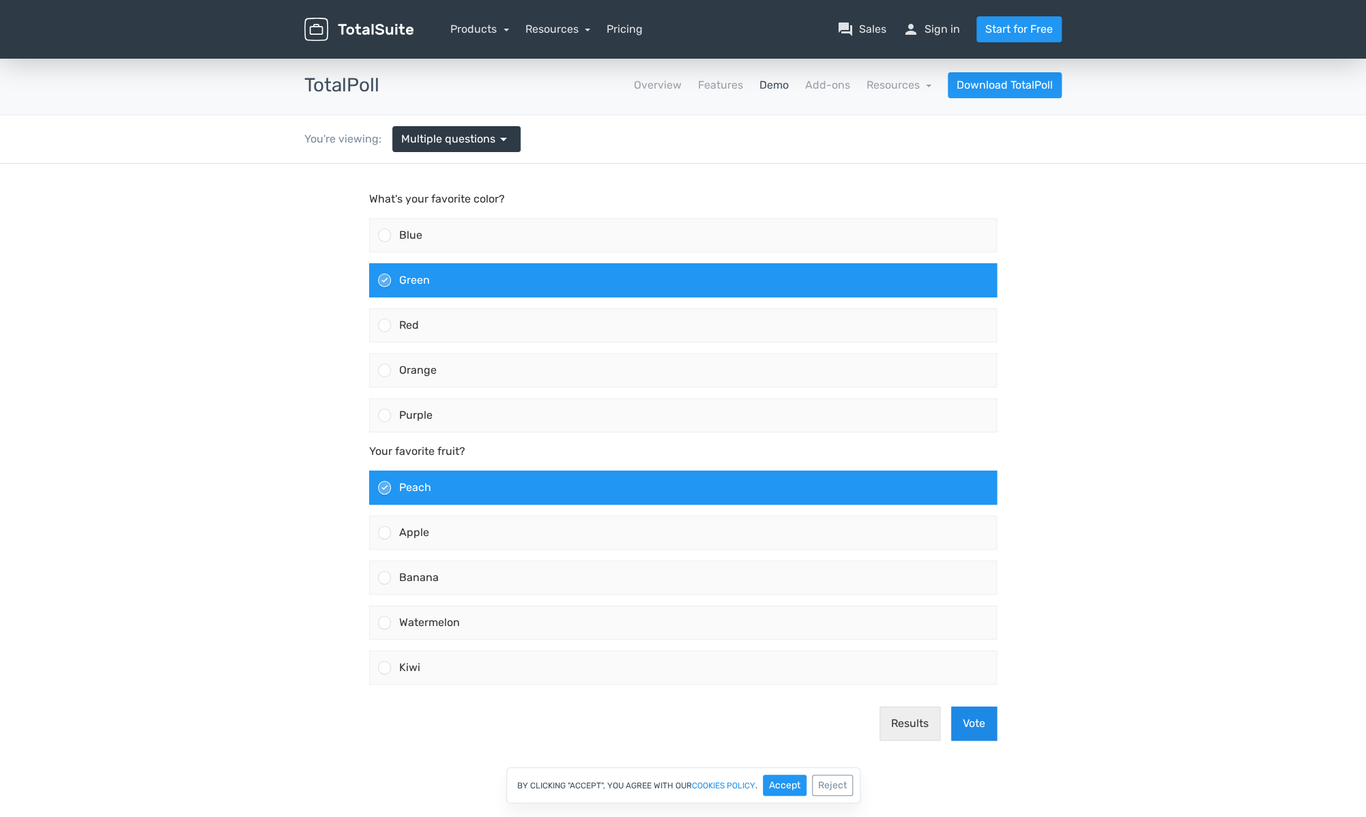
click at [988, 728] on button "Vote" at bounding box center [974, 724] width 46 height 34
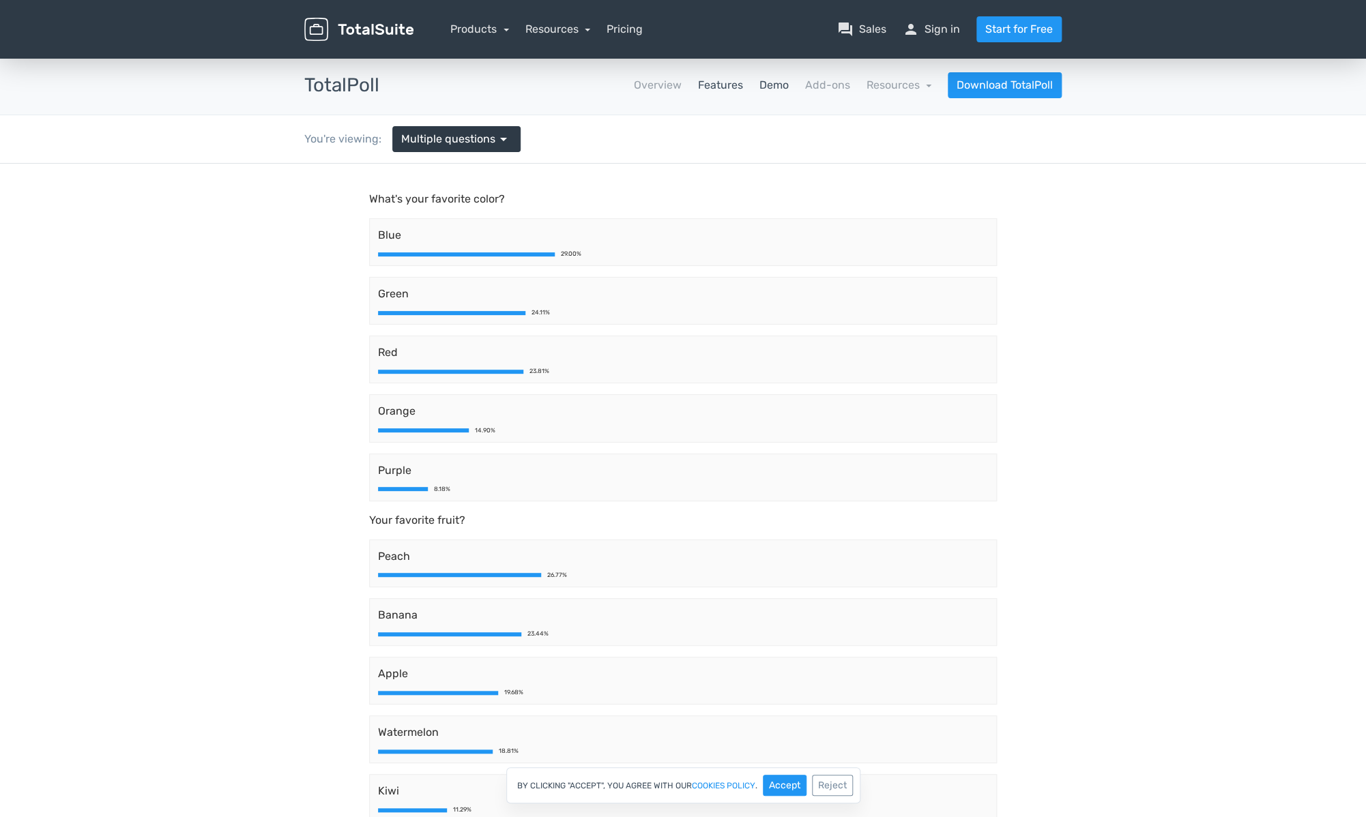
click at [709, 85] on link "Features" at bounding box center [719, 85] width 45 height 16
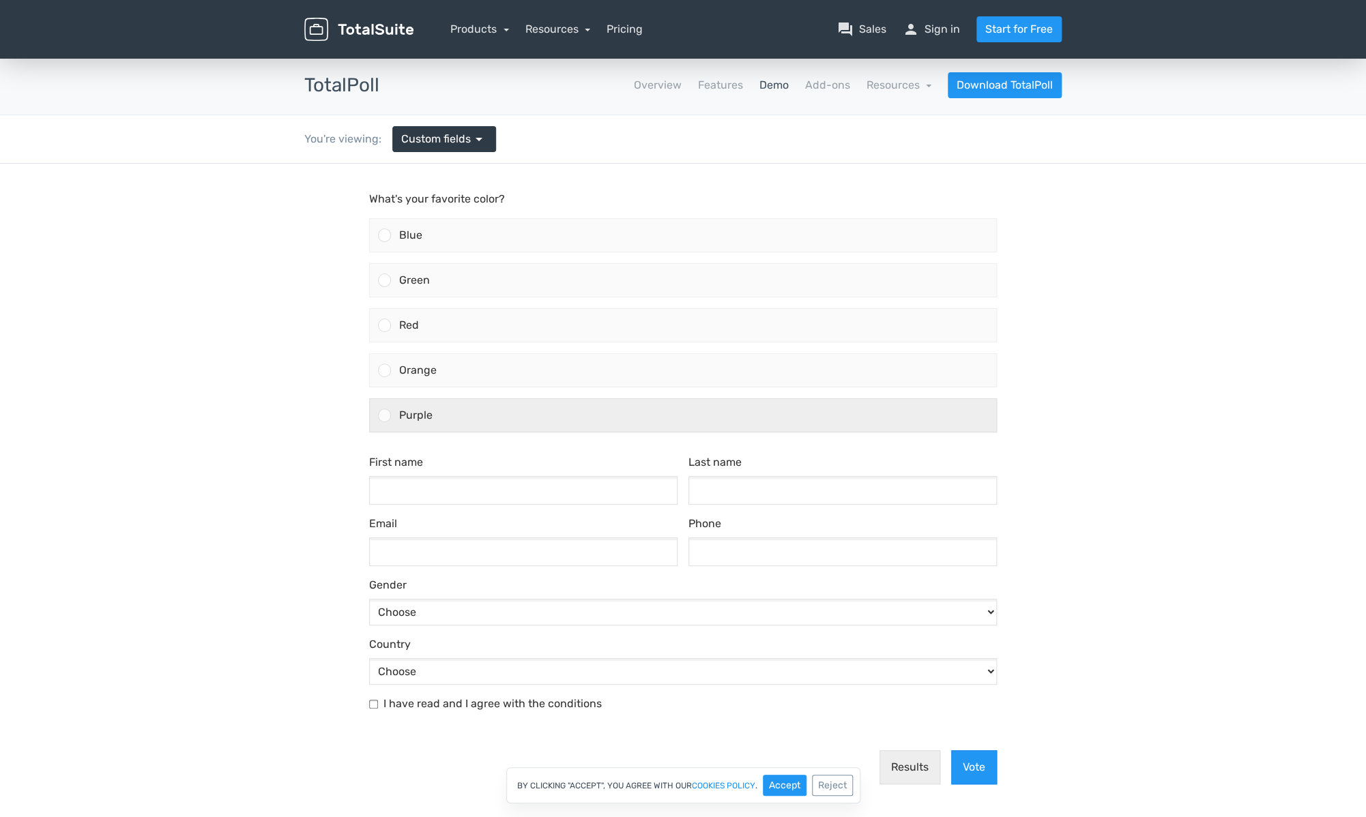
click at [514, 417] on div "Purple" at bounding box center [693, 415] width 605 height 33
click at [385, 415] on input "Purple" at bounding box center [385, 415] width 0 height 0
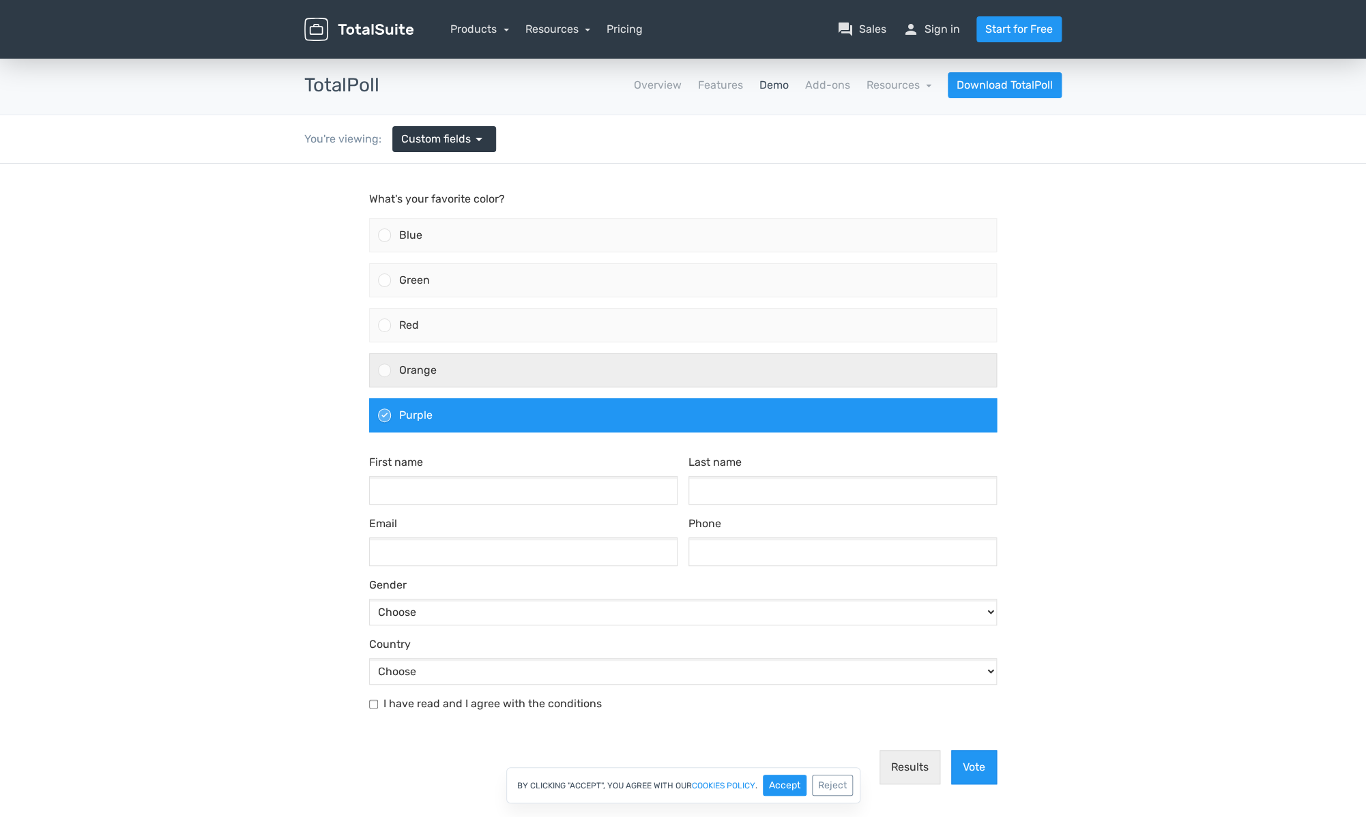
click at [529, 378] on div "Orange" at bounding box center [693, 370] width 605 height 33
click at [385, 370] on input "Orange" at bounding box center [385, 370] width 0 height 0
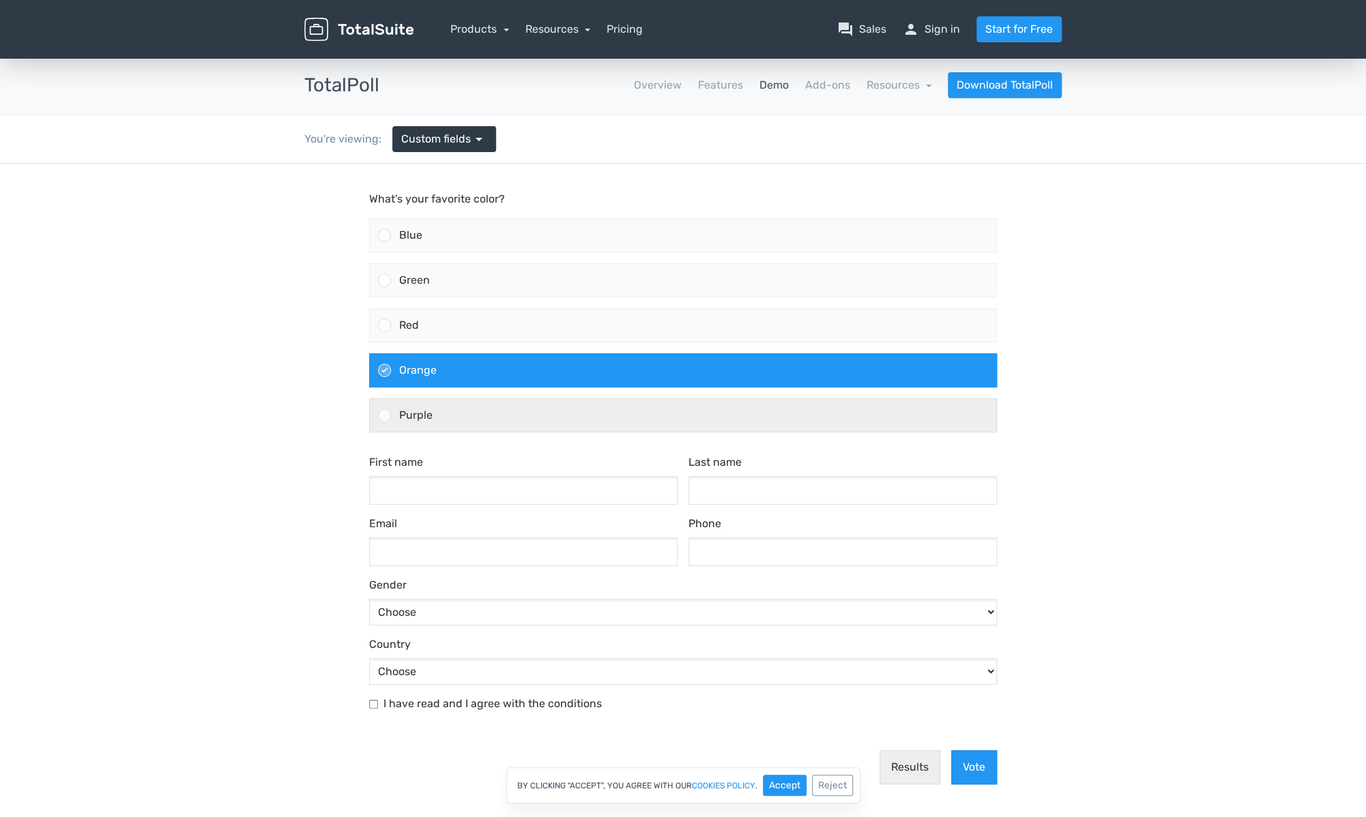
click at [529, 411] on div "Purple" at bounding box center [693, 415] width 605 height 33
click at [385, 415] on input "Purple" at bounding box center [385, 415] width 0 height 0
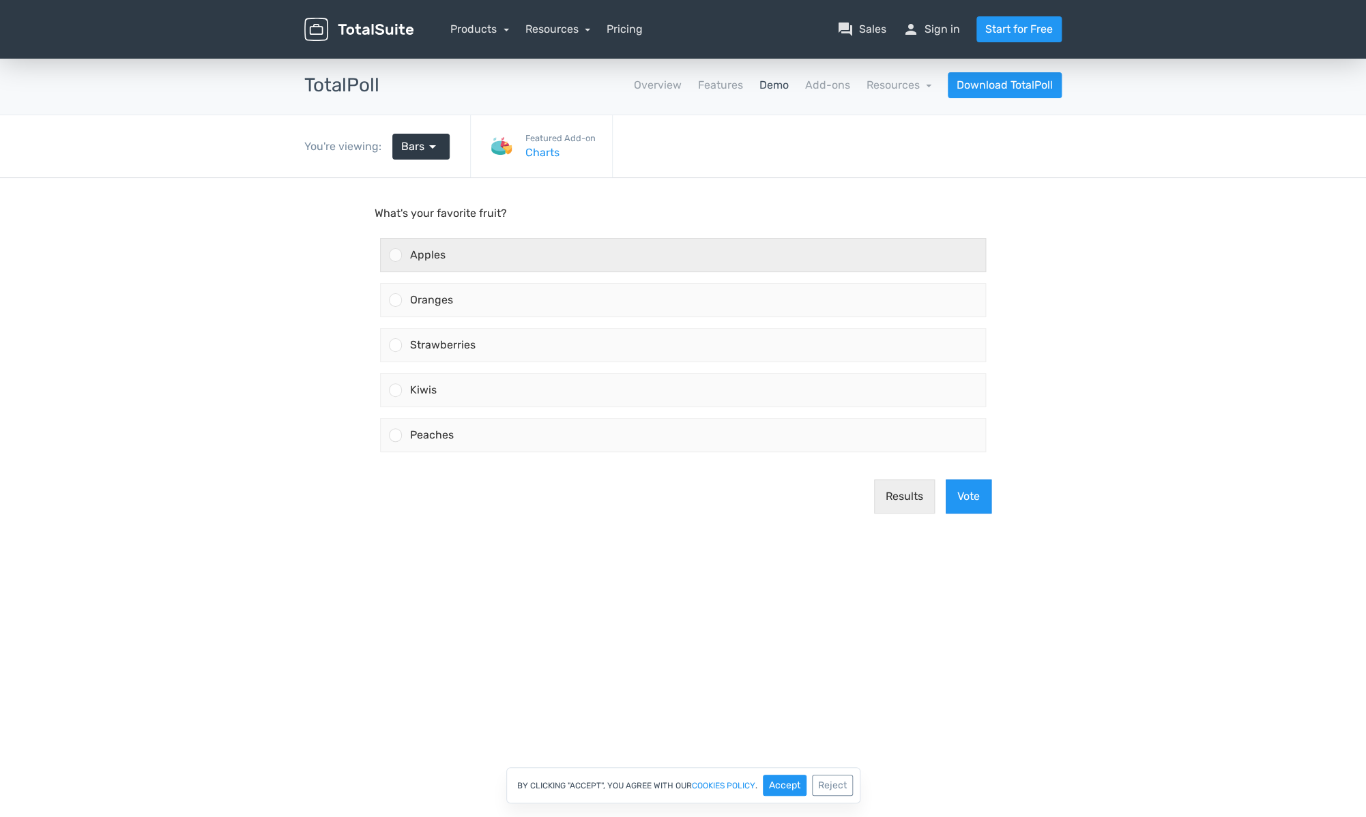
click at [447, 272] on label "Apples" at bounding box center [682, 255] width 617 height 45
click at [396, 255] on input "Apples" at bounding box center [396, 255] width 0 height 0
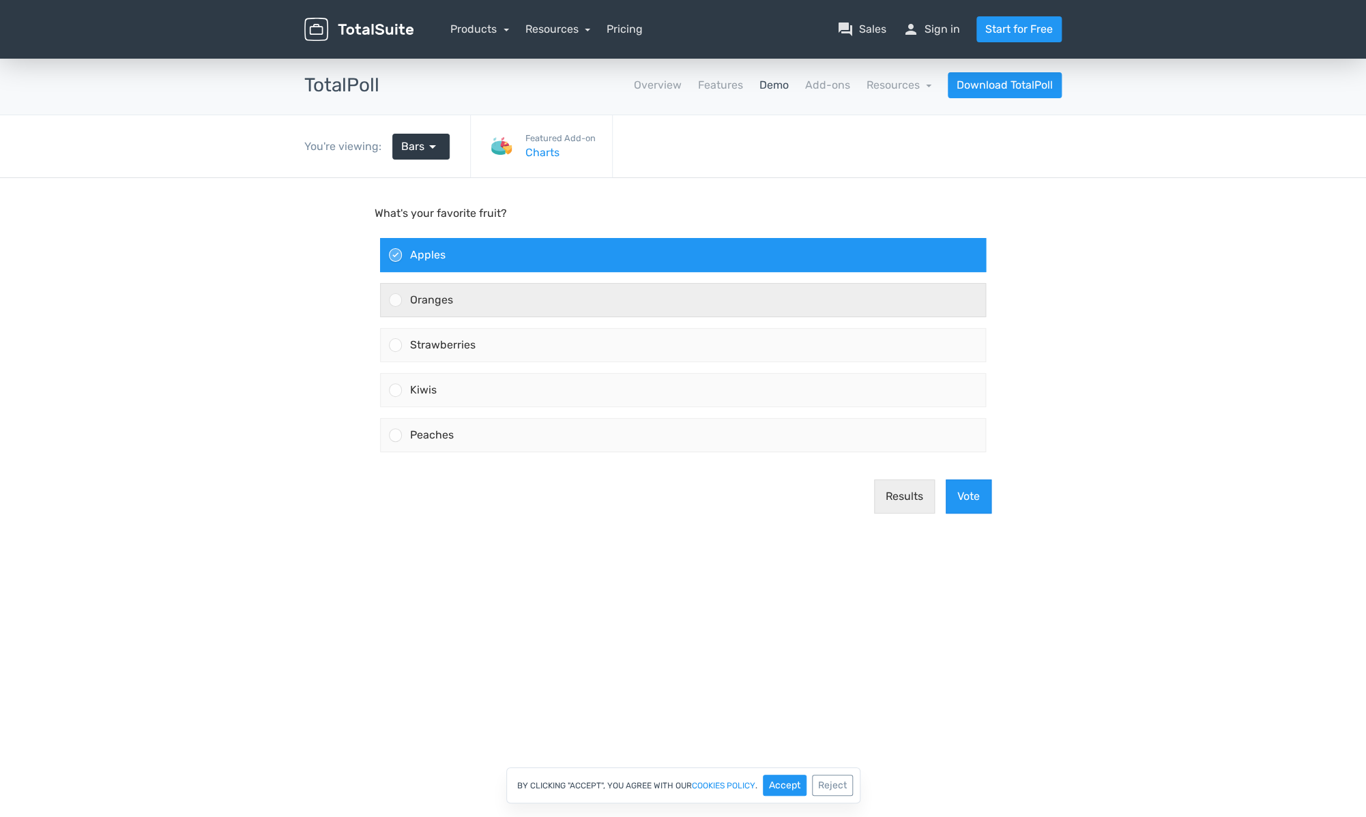
click at [435, 286] on div "Oranges" at bounding box center [693, 300] width 583 height 33
click at [396, 300] on input "Oranges" at bounding box center [396, 300] width 0 height 0
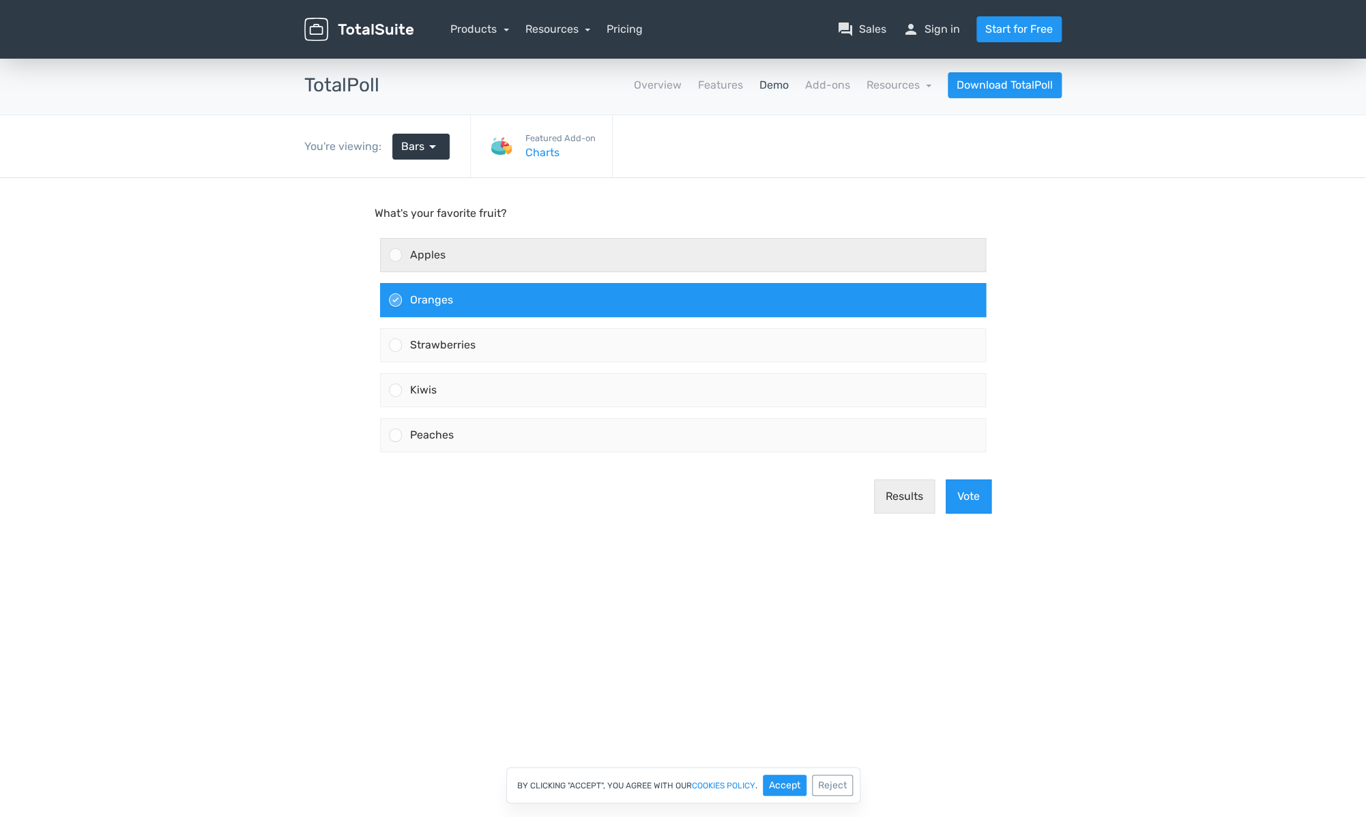
click at [459, 254] on div "Apples" at bounding box center [693, 255] width 583 height 33
click at [396, 255] on input "Apples" at bounding box center [396, 255] width 0 height 0
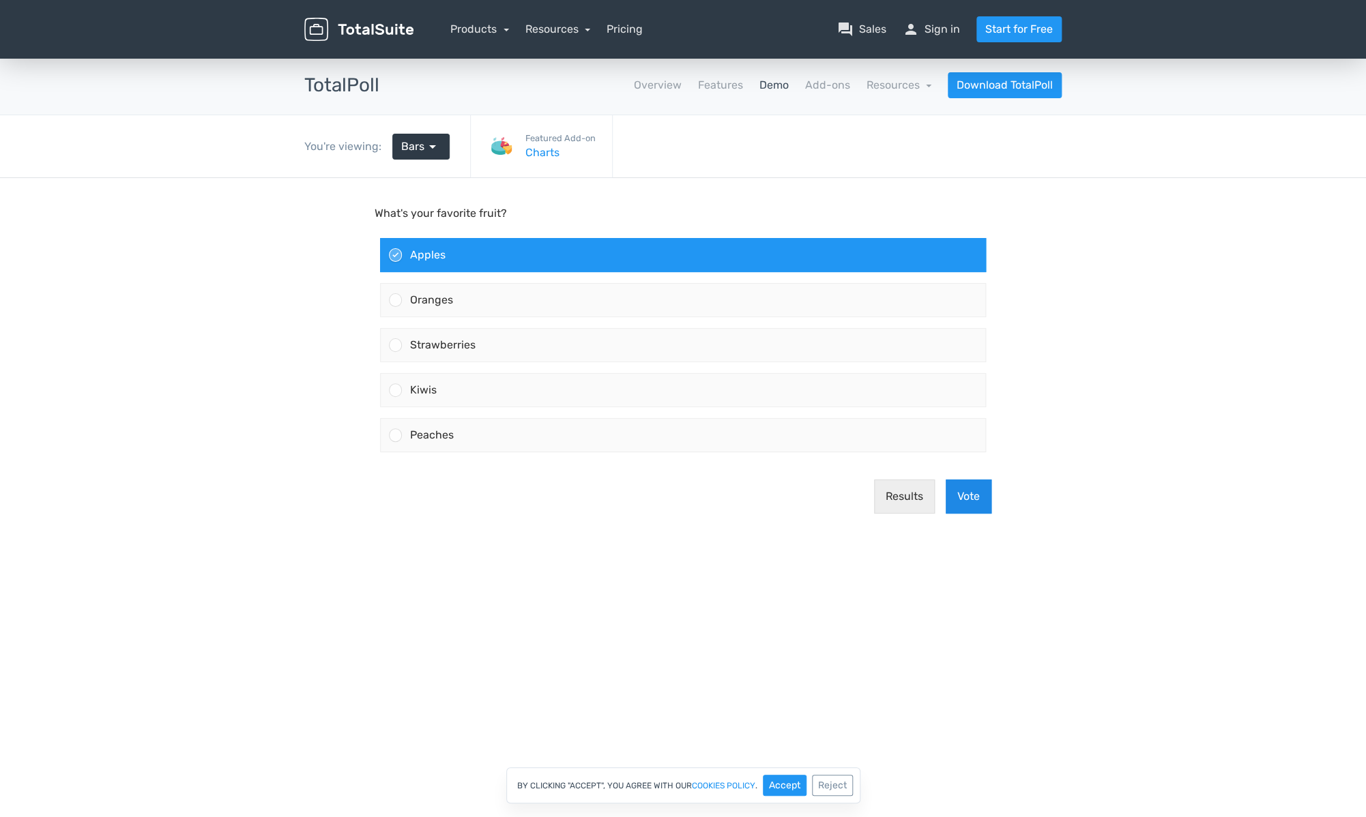
click at [975, 505] on button "Vote" at bounding box center [968, 497] width 46 height 34
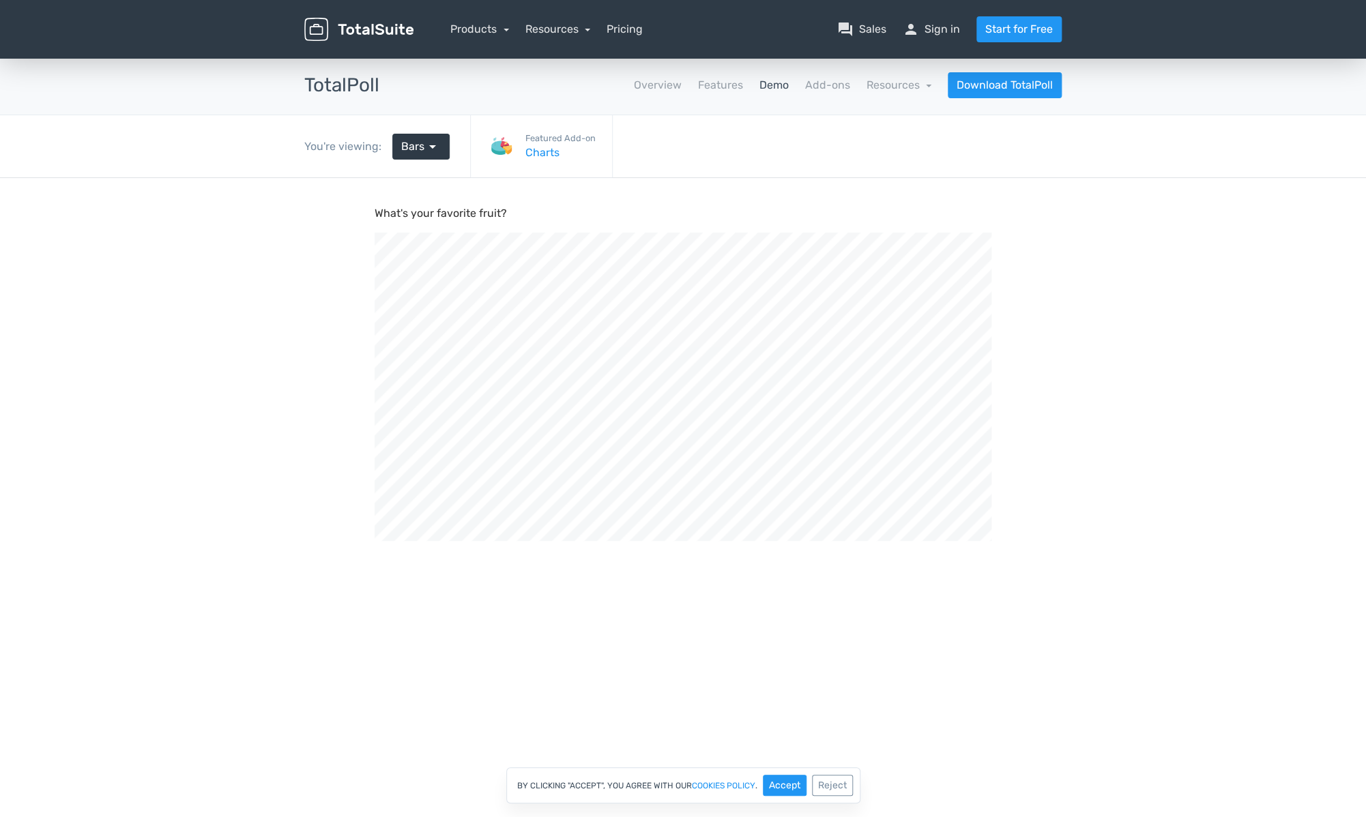
scroll to position [461, 1365]
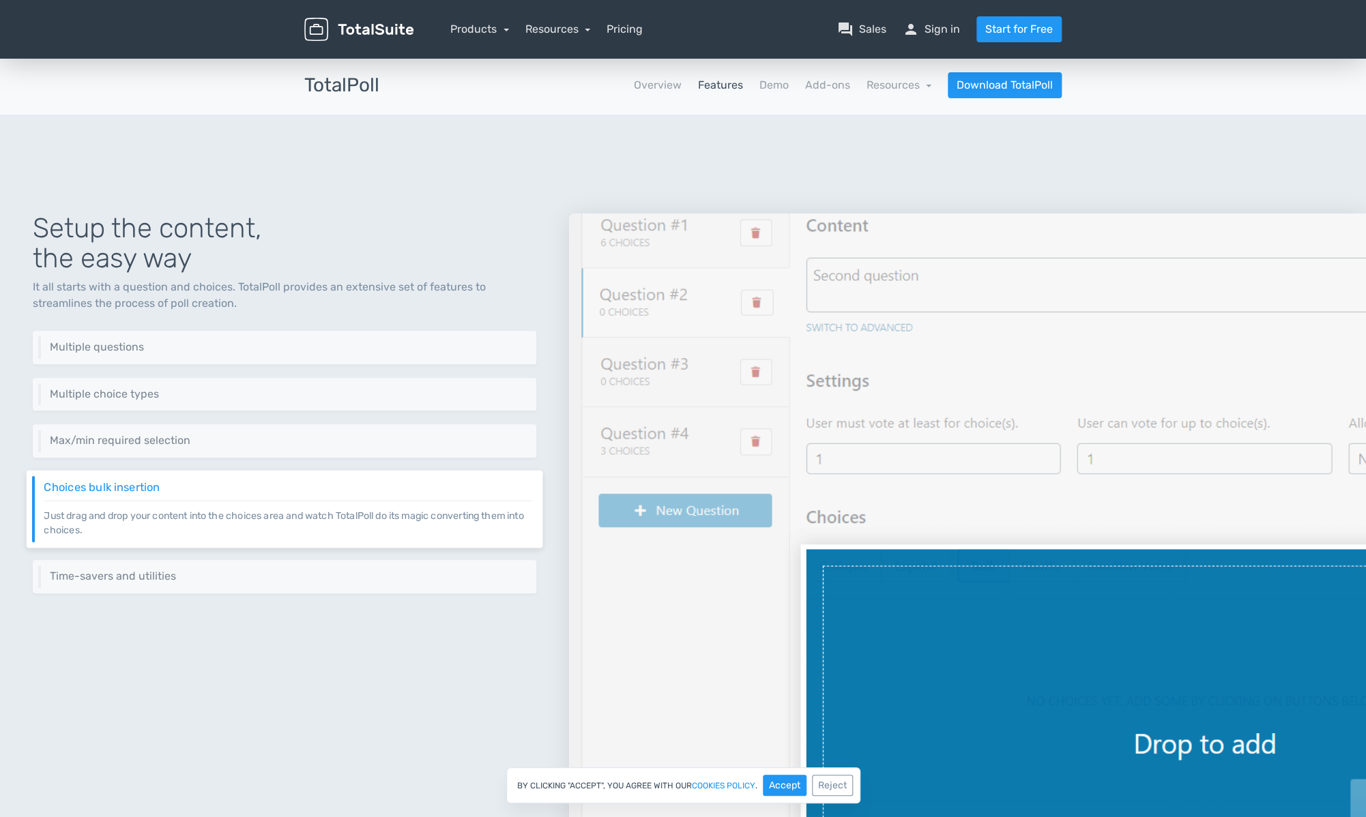
click at [370, 76] on h3 "TotalPoll" at bounding box center [341, 85] width 75 height 21
click at [359, 83] on h3 "TotalPoll" at bounding box center [341, 85] width 75 height 21
click at [482, 28] on link "Products" at bounding box center [479, 29] width 59 height 13
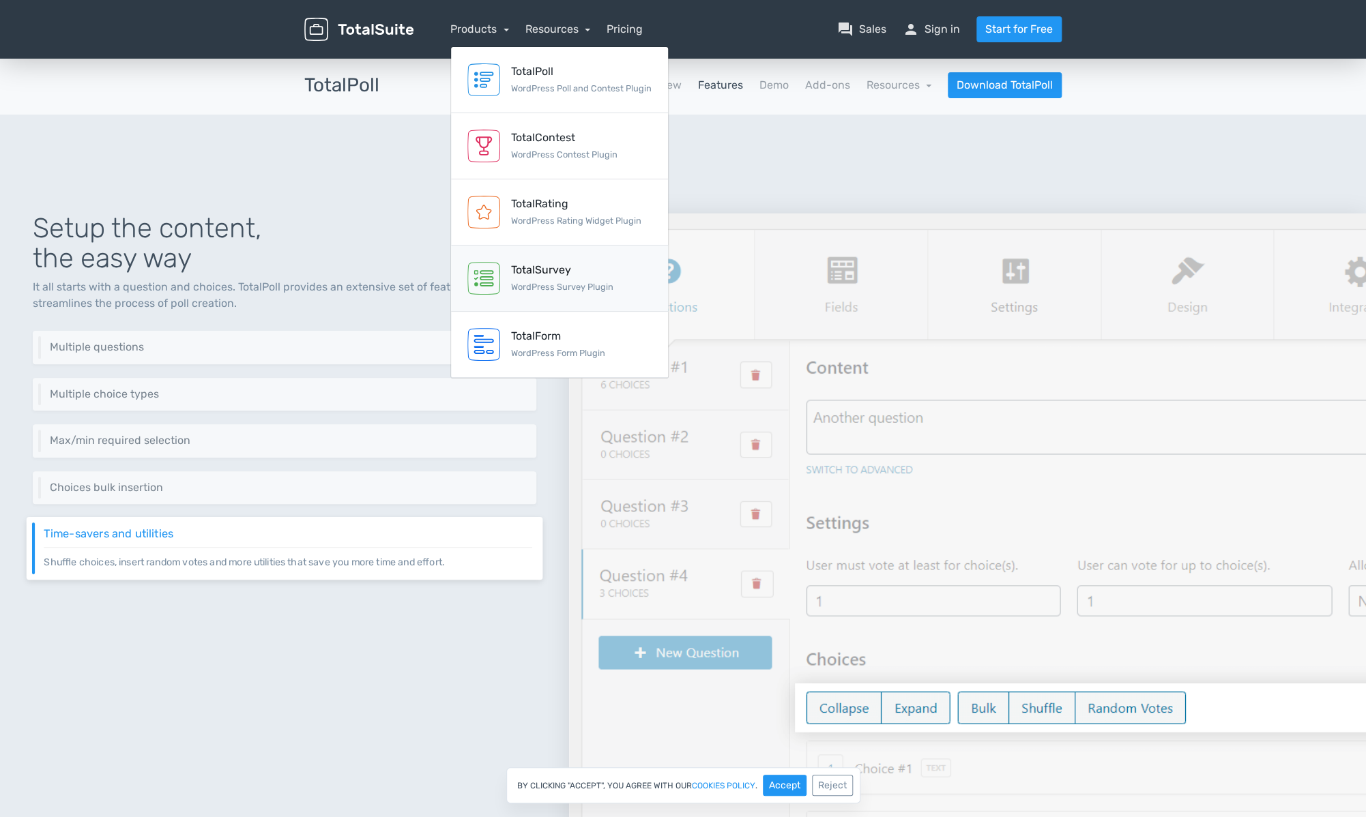
click at [606, 275] on div "TotalSurvey" at bounding box center [562, 270] width 102 height 16
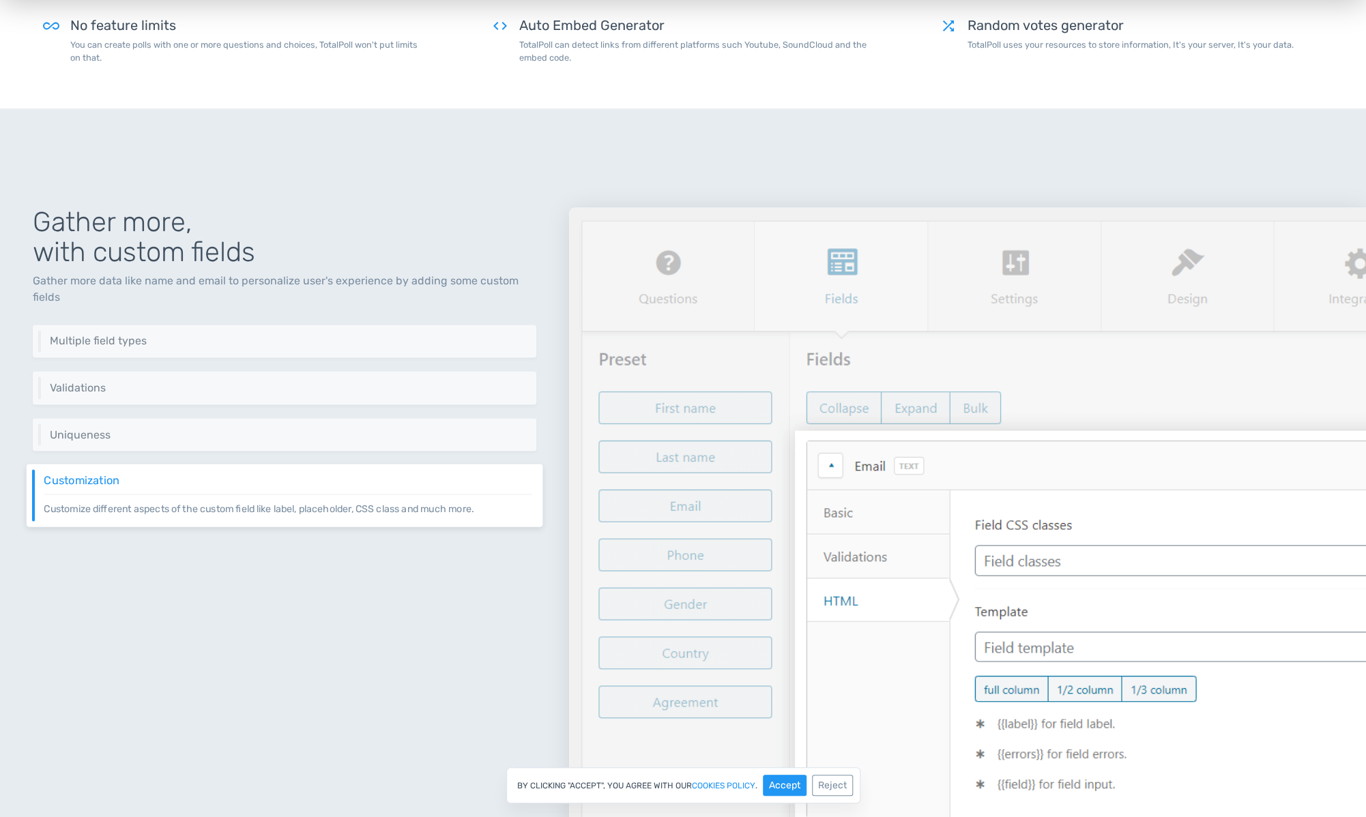
scroll to position [1188, 0]
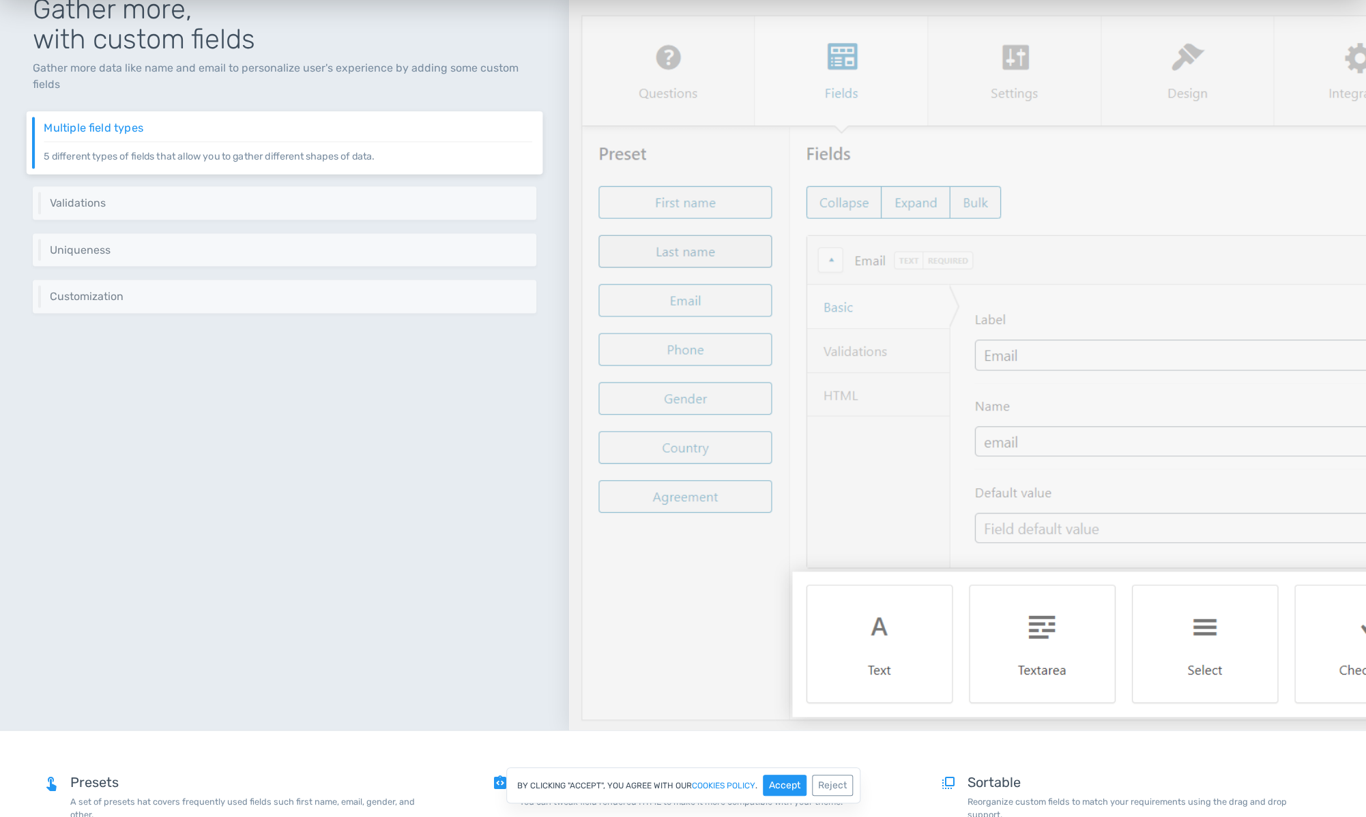
click at [379, 164] on div "Multiple field types 5 different types of fields that allow you to gather diffe…" at bounding box center [285, 142] width 516 height 63
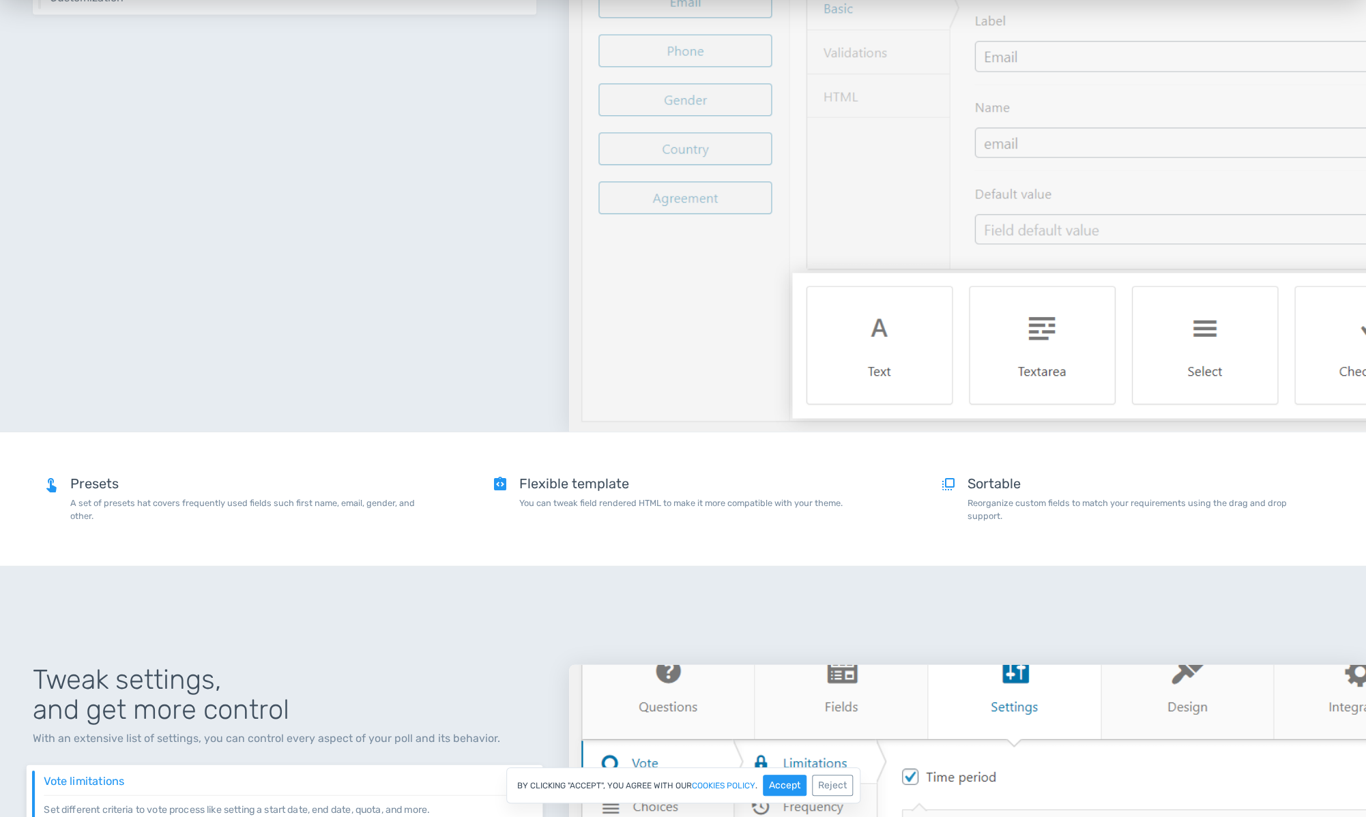
scroll to position [1846, 0]
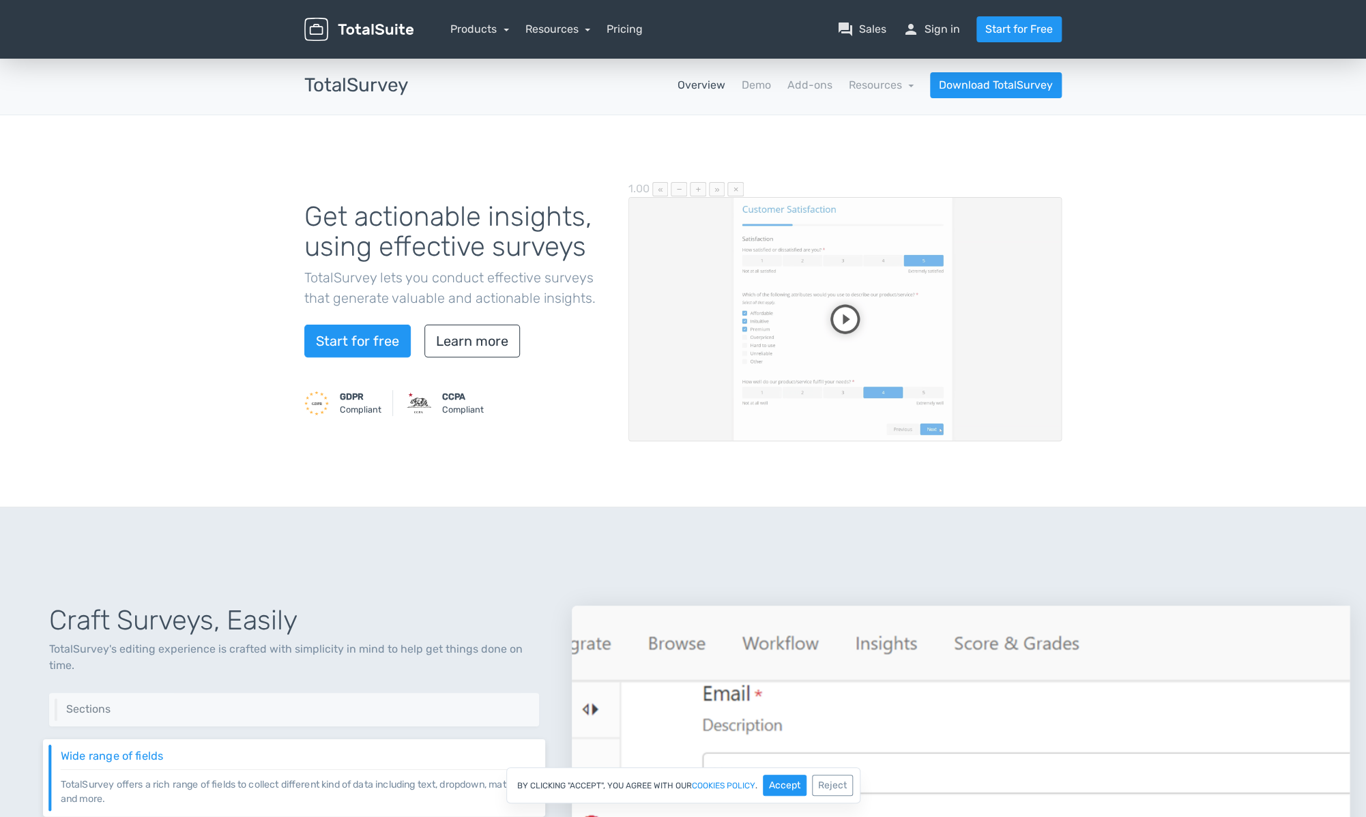
click at [222, 248] on div "Get actionable insights, using effective surveys TotalSurvey lets you conduct e…" at bounding box center [683, 311] width 1366 height 392
